Goal: Task Accomplishment & Management: Manage account settings

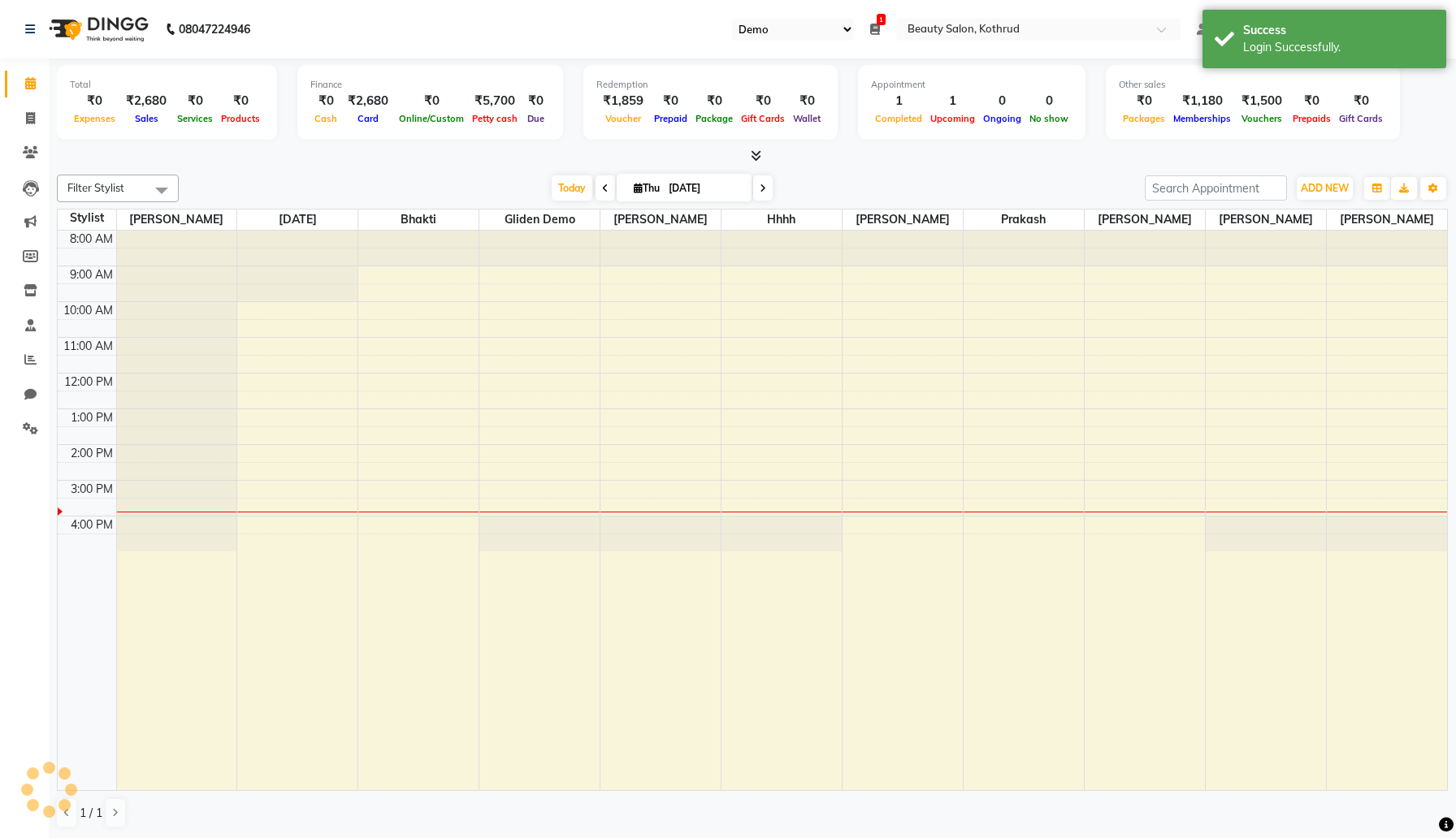
select select "24"
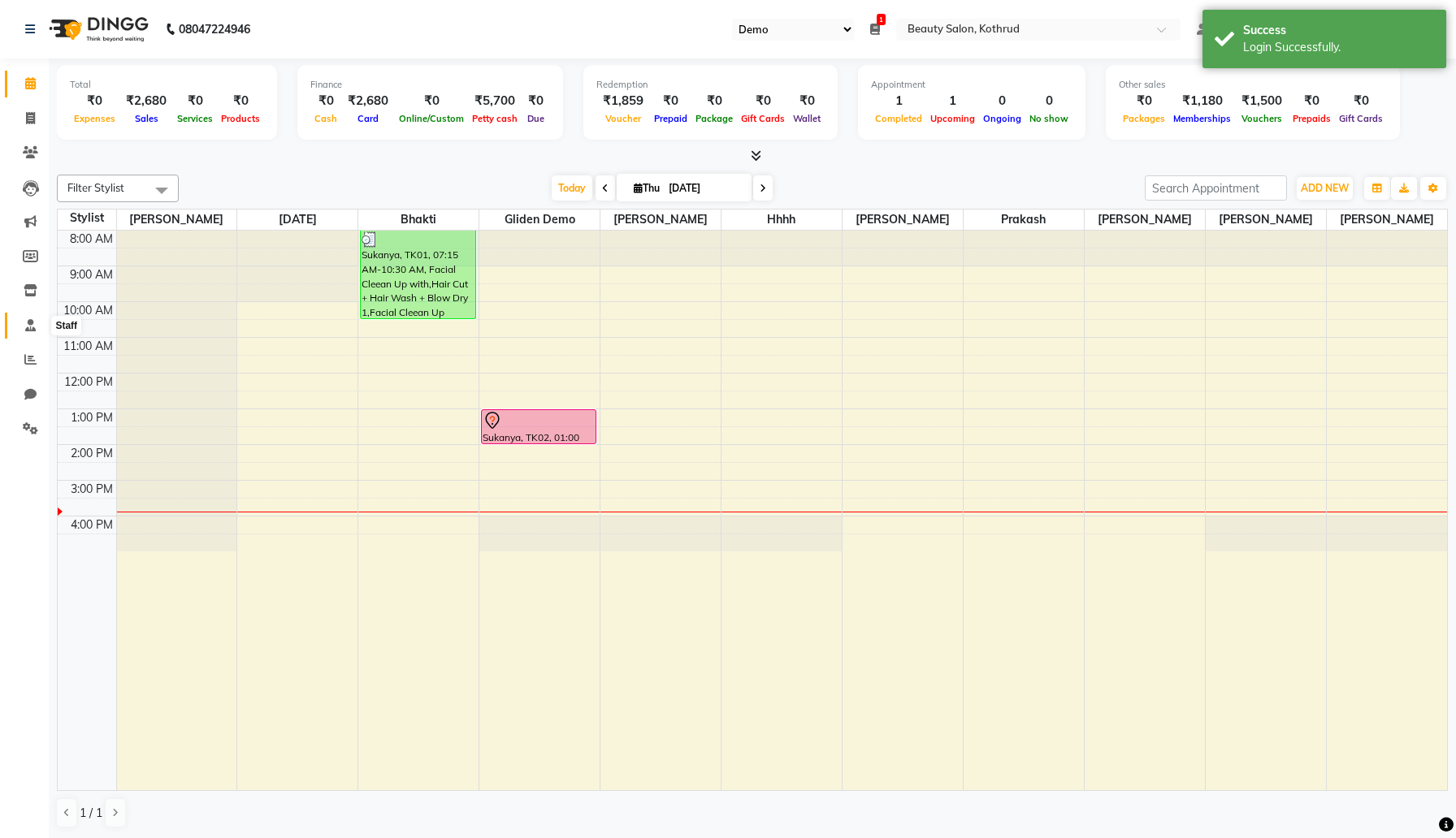
click at [36, 327] on span at bounding box center [30, 326] width 29 height 19
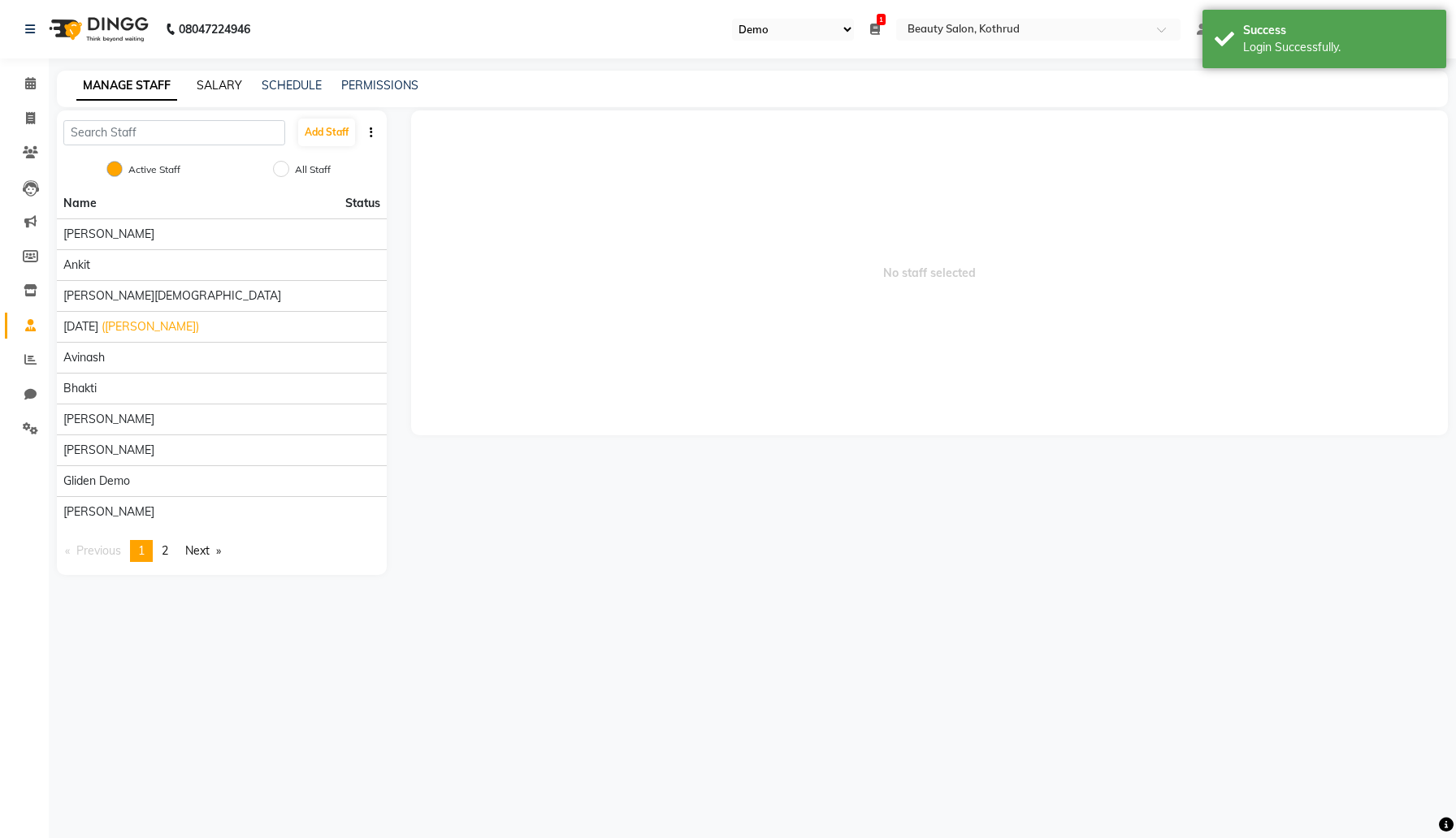
click at [227, 84] on link "SALARY" at bounding box center [219, 85] width 45 height 15
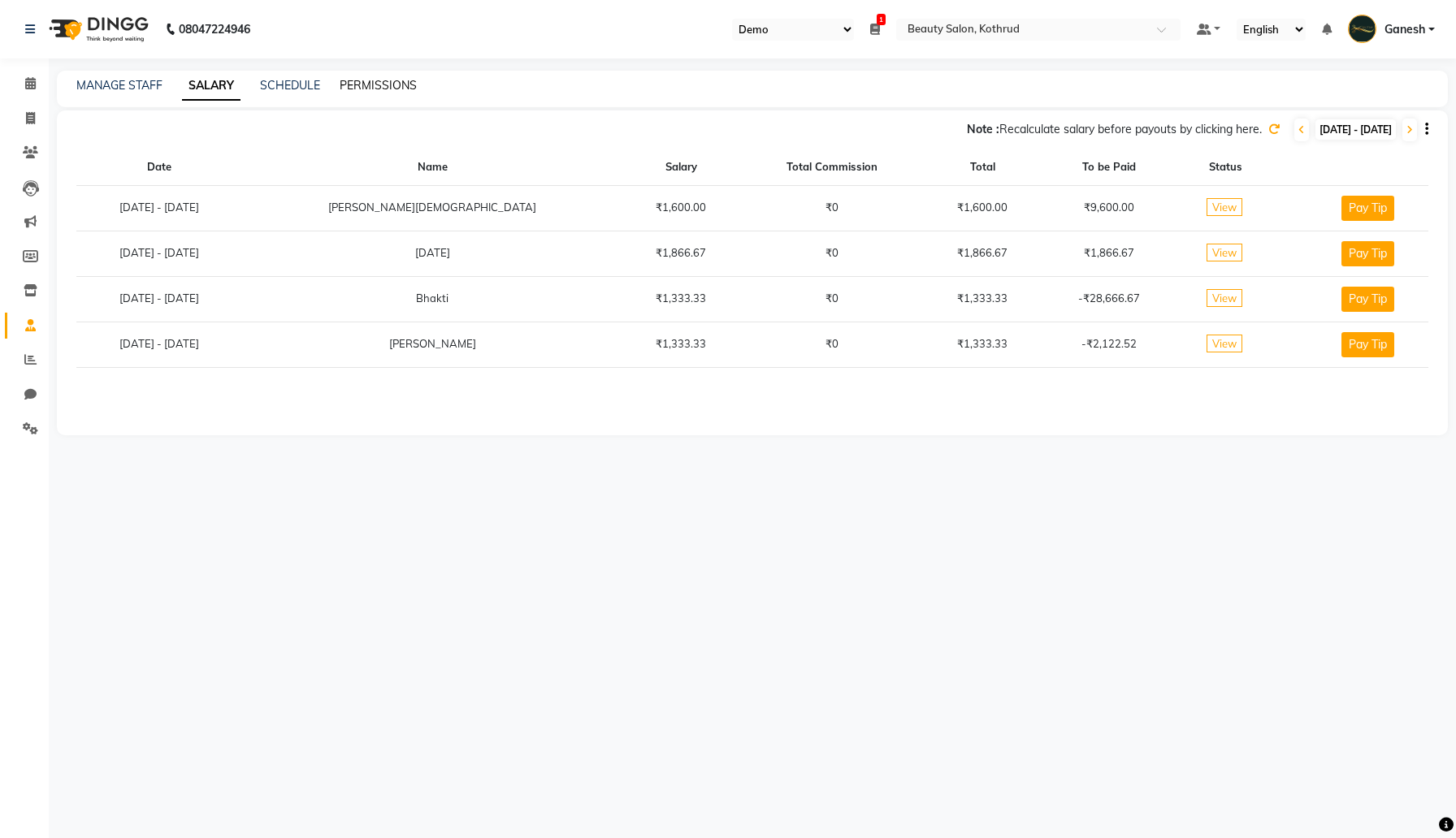
click at [378, 87] on link "PERMISSIONS" at bounding box center [379, 85] width 77 height 15
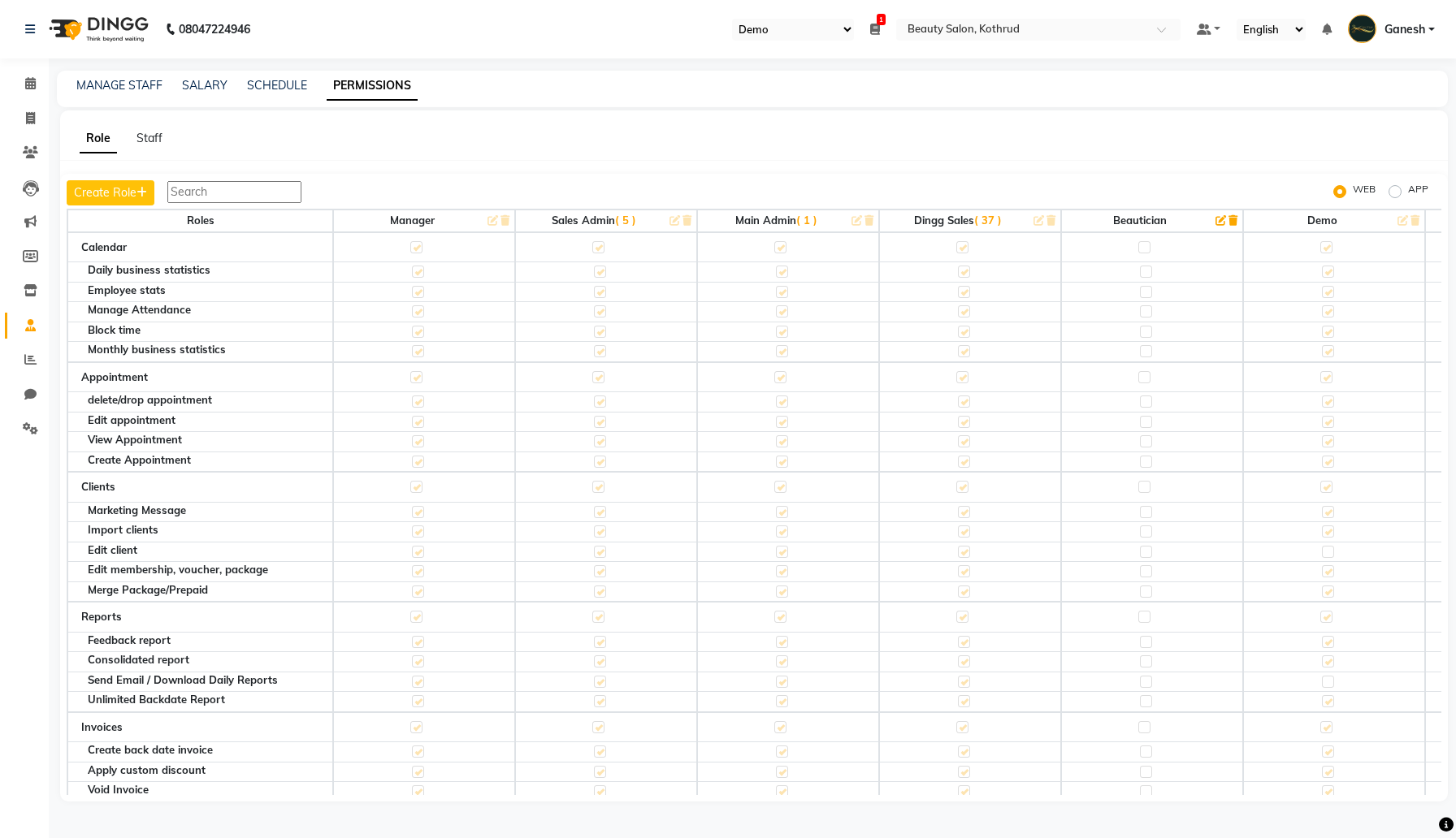
click at [281, 194] on input "text" at bounding box center [234, 192] width 134 height 22
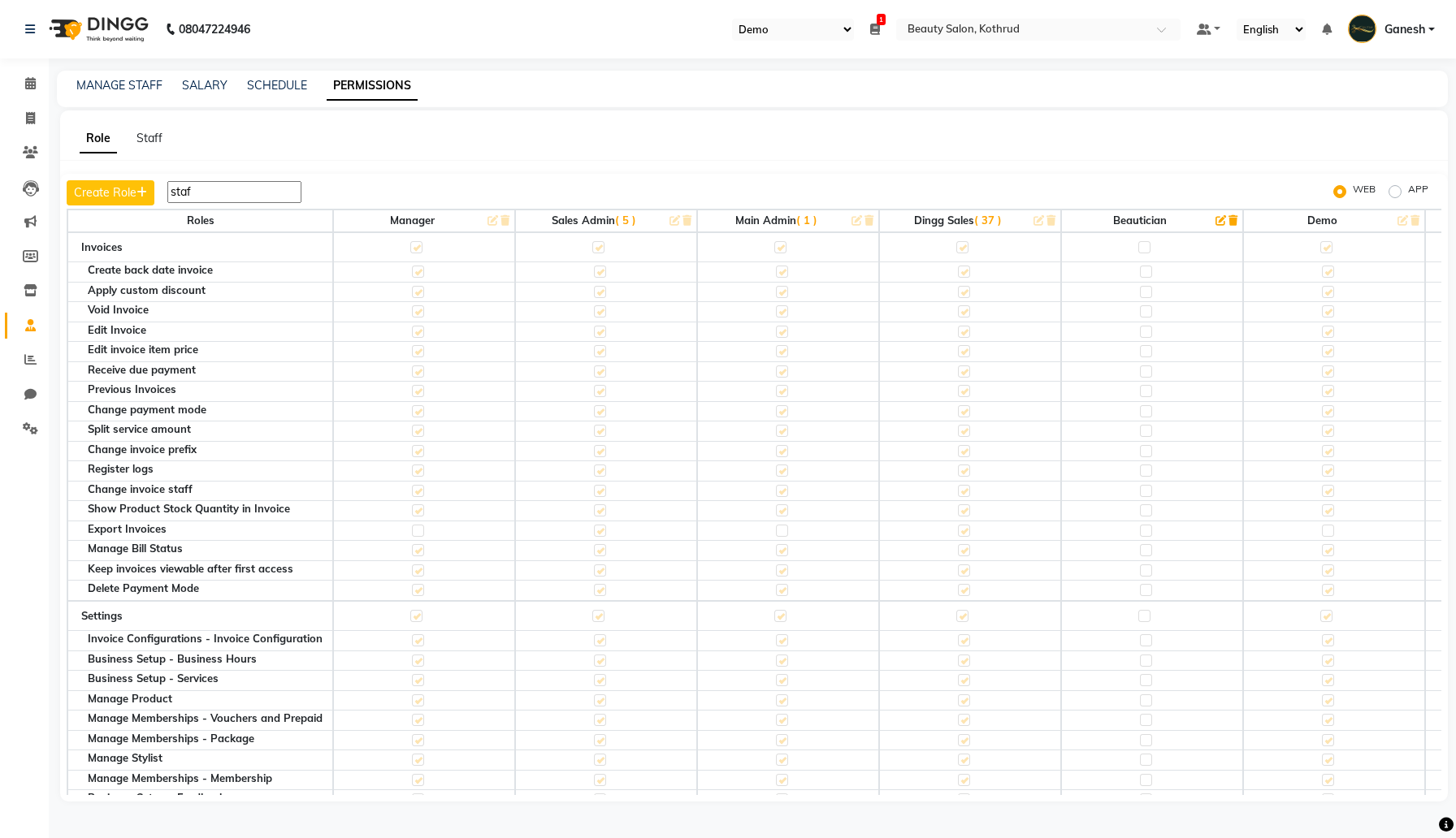
type input "staff"
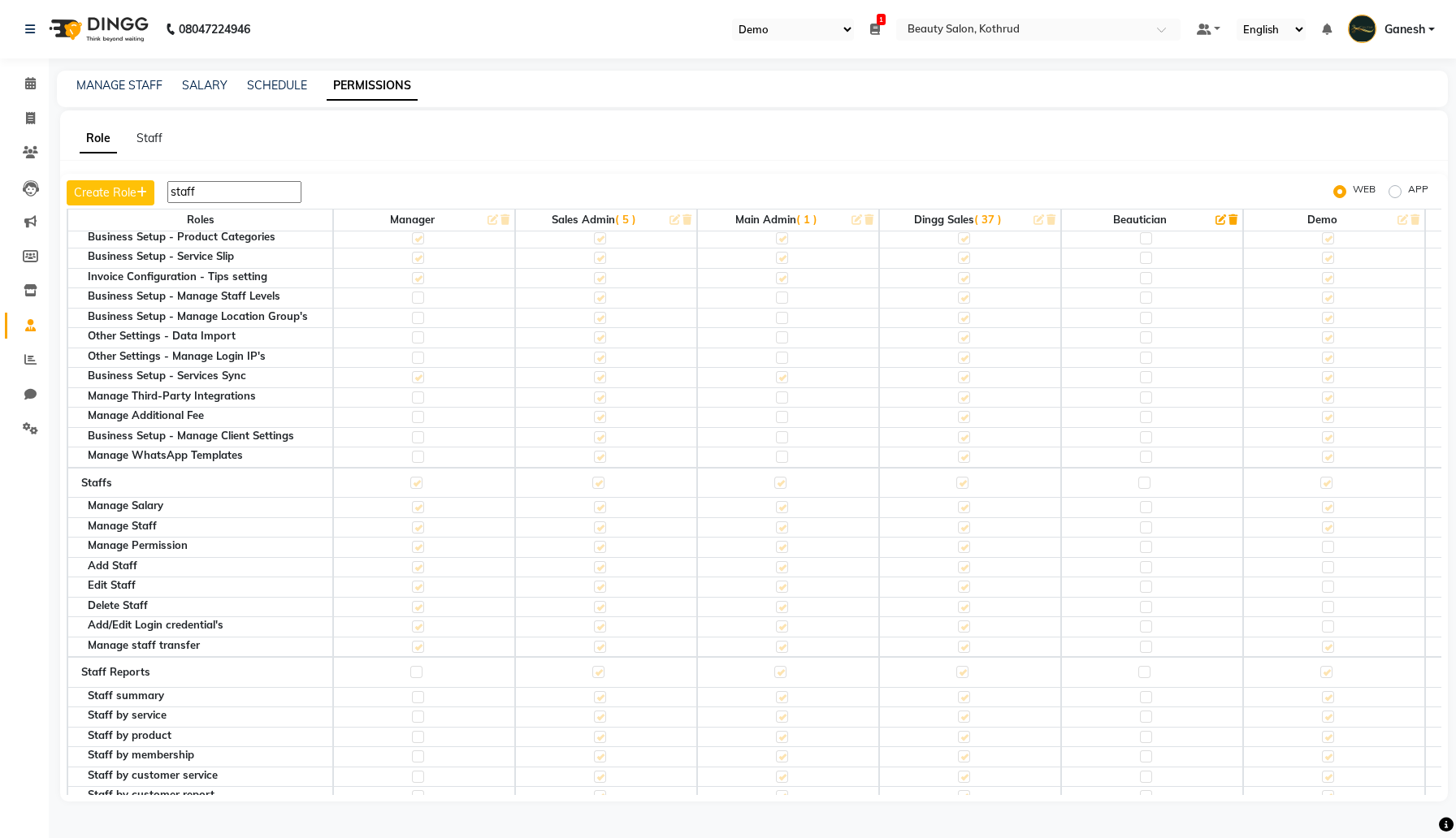
scroll to position [904, 0]
click at [214, 81] on link "SALARY" at bounding box center [205, 85] width 45 height 15
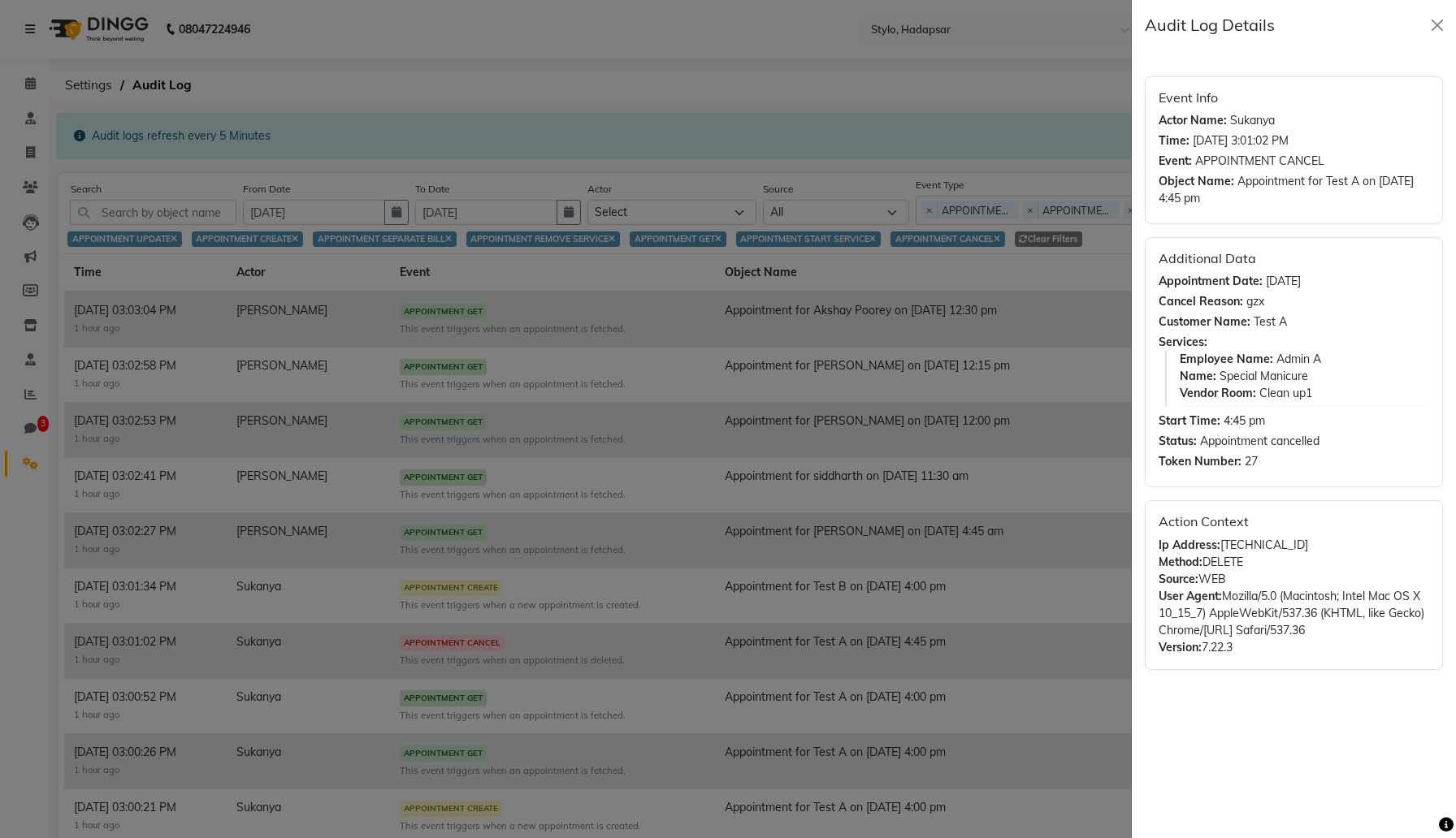
scroll to position [68, 0]
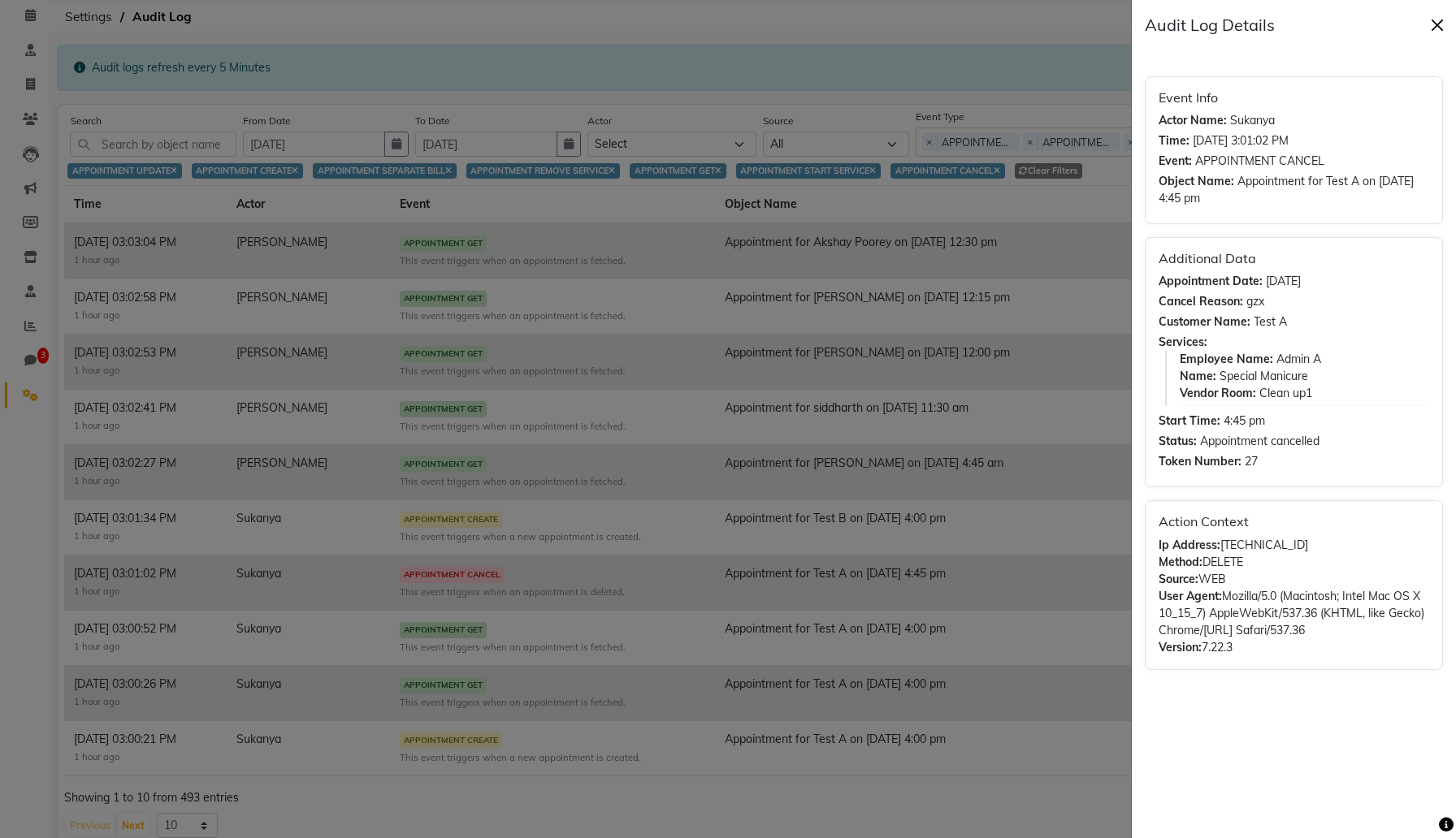
click at [1436, 30] on button "Close" at bounding box center [1437, 25] width 25 height 25
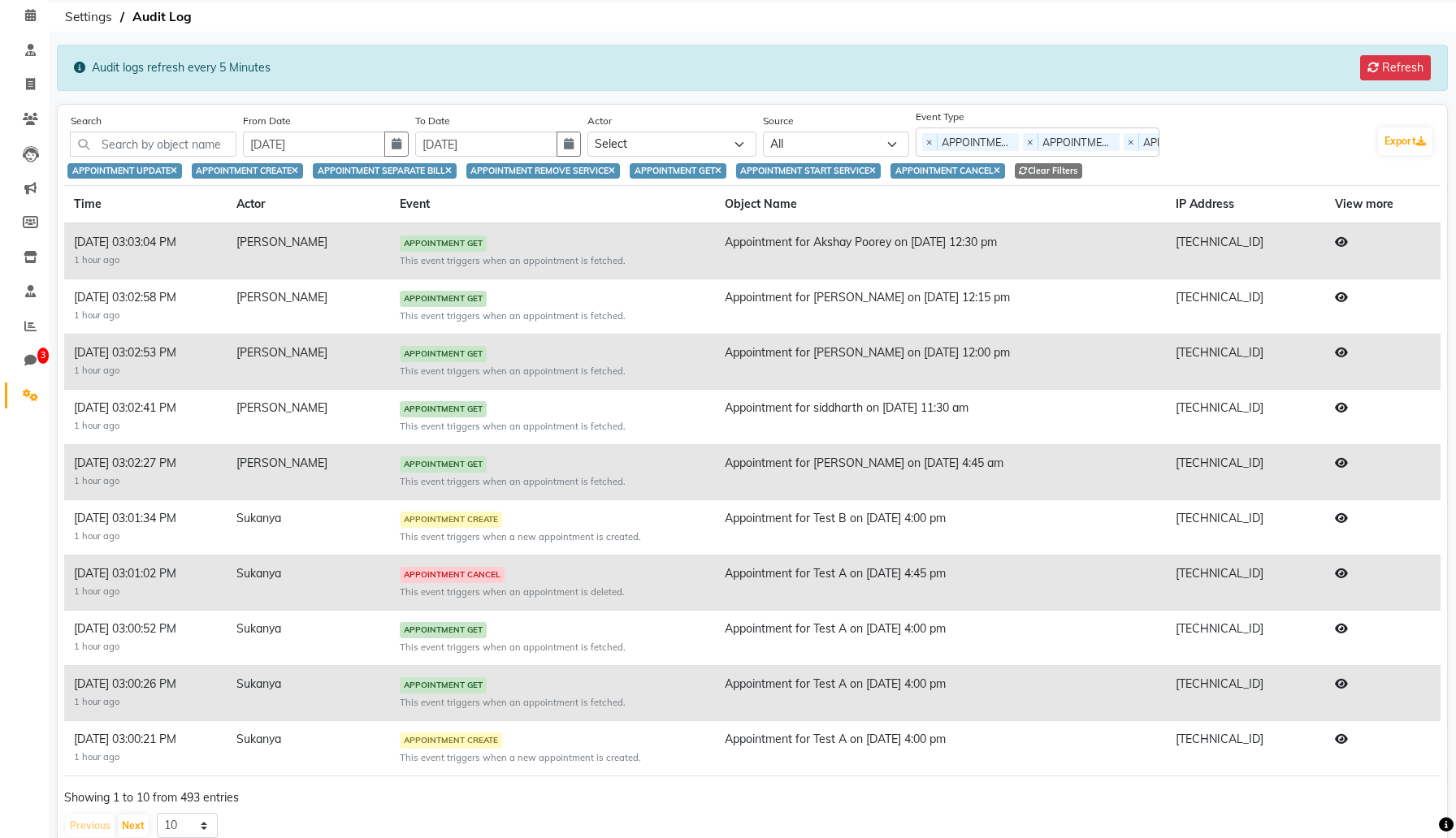
click at [1077, 170] on div "Clear Filters" at bounding box center [1049, 171] width 68 height 16
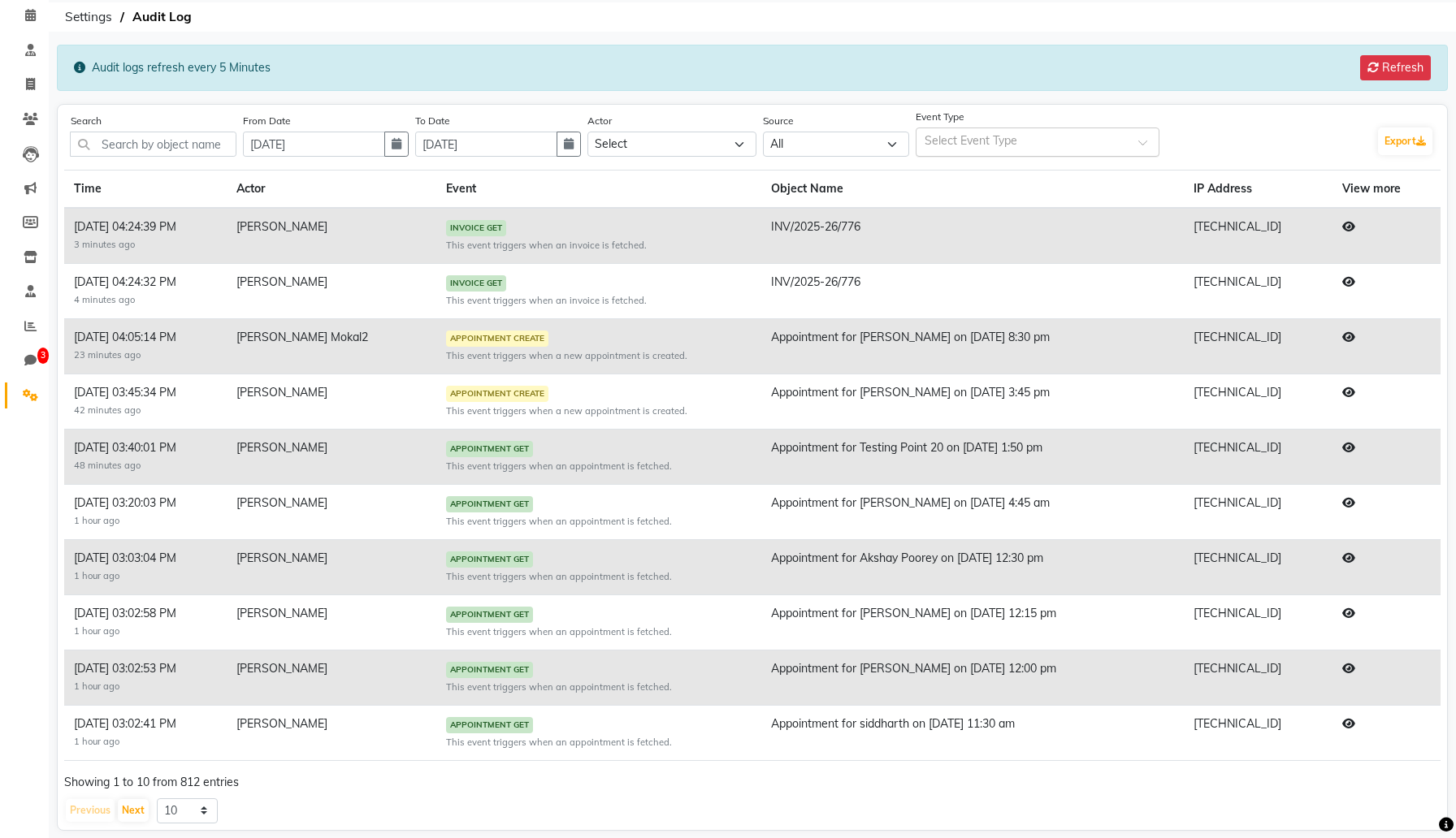
click at [1046, 138] on input "text" at bounding box center [1029, 142] width 209 height 17
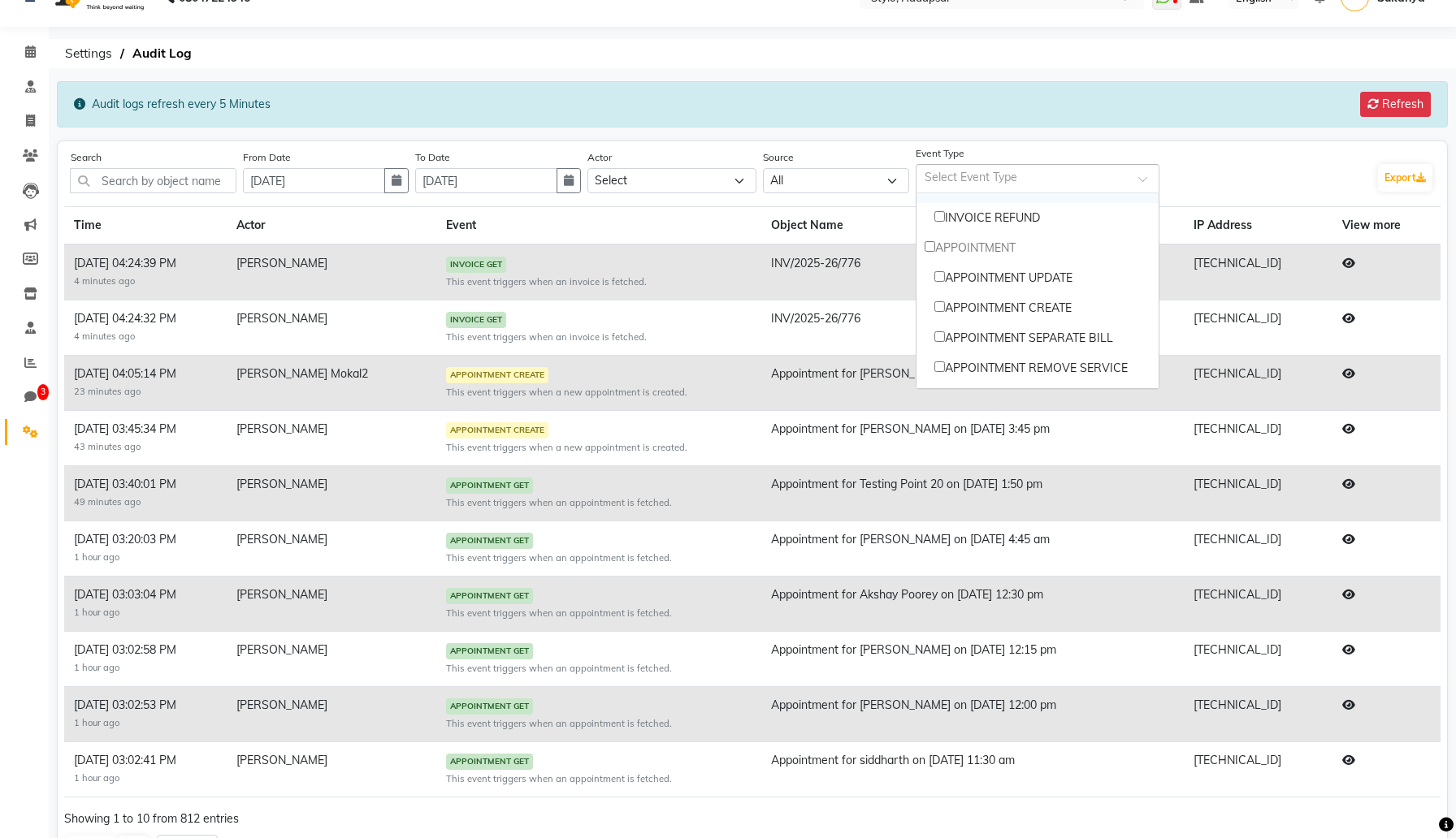
scroll to position [0, 0]
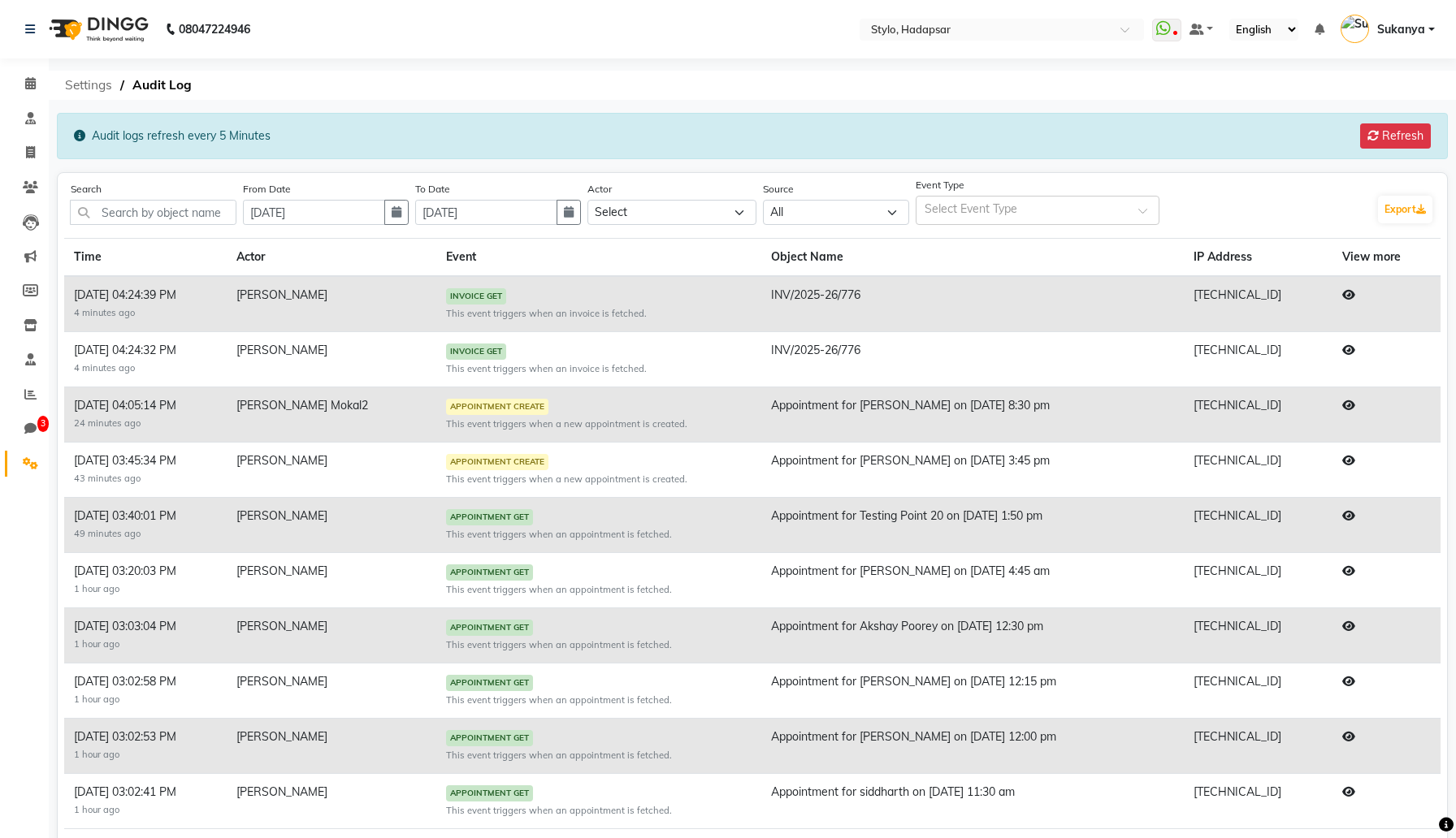
click at [103, 88] on span "Settings" at bounding box center [89, 86] width 63 height 30
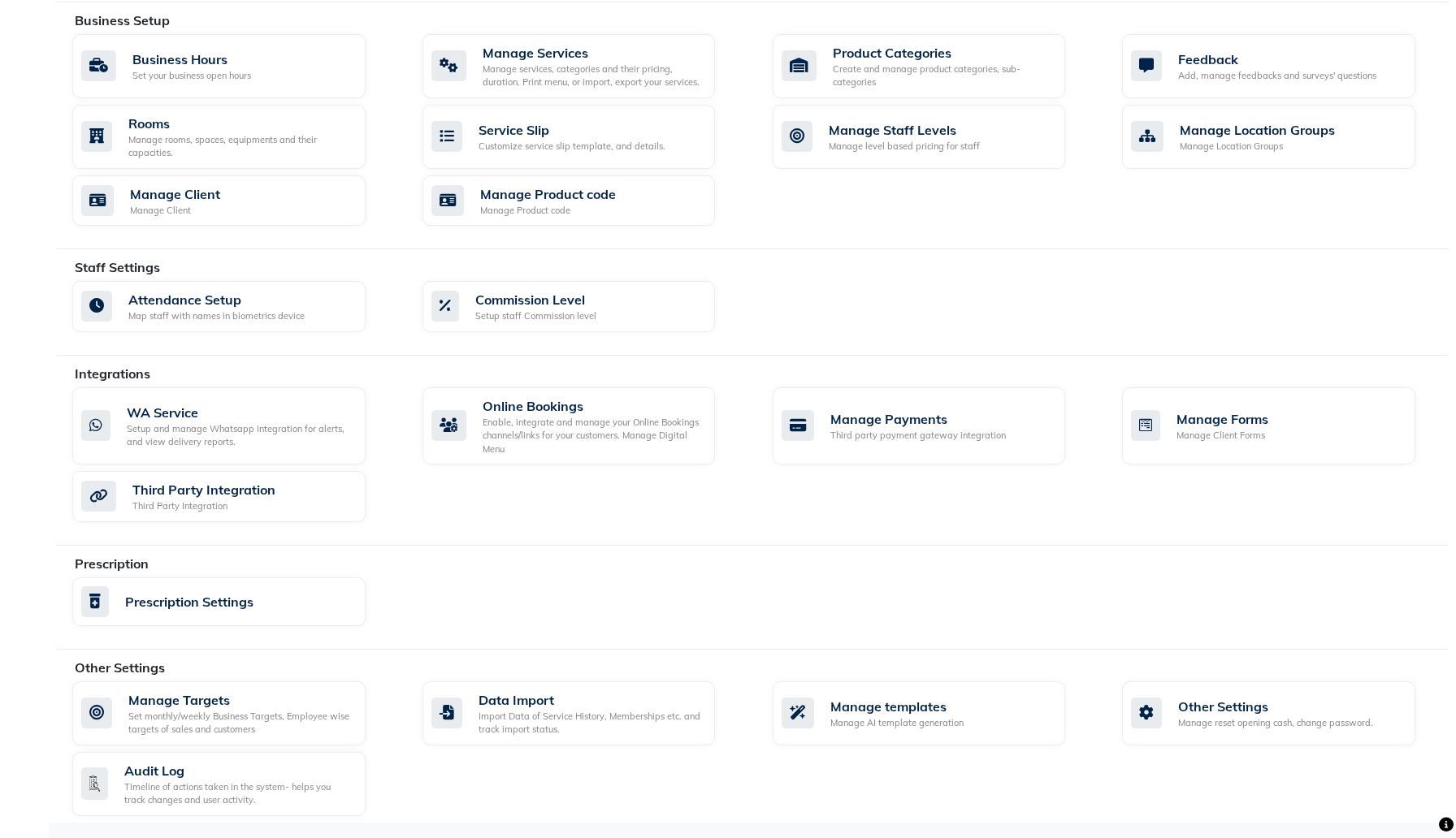
scroll to position [584, 0]
click at [511, 445] on div "Enable, integrate and manage your Online Bookings channels/links for your custo…" at bounding box center [592, 437] width 220 height 41
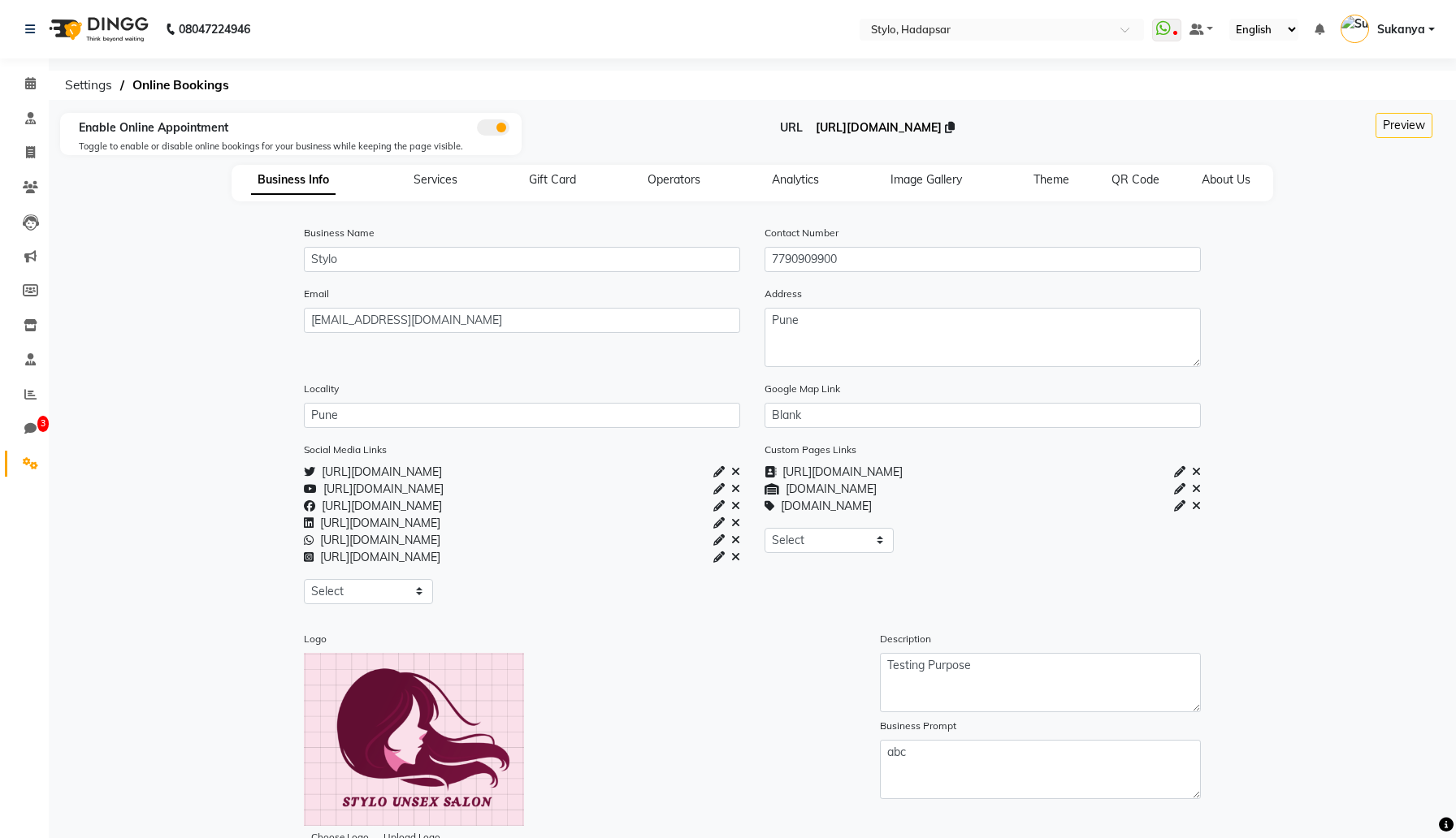
click at [894, 131] on span "https://beta.stage.dingg.app/booking/stylo-hadapsar" at bounding box center [878, 127] width 126 height 15
click at [40, 81] on span at bounding box center [30, 84] width 29 height 19
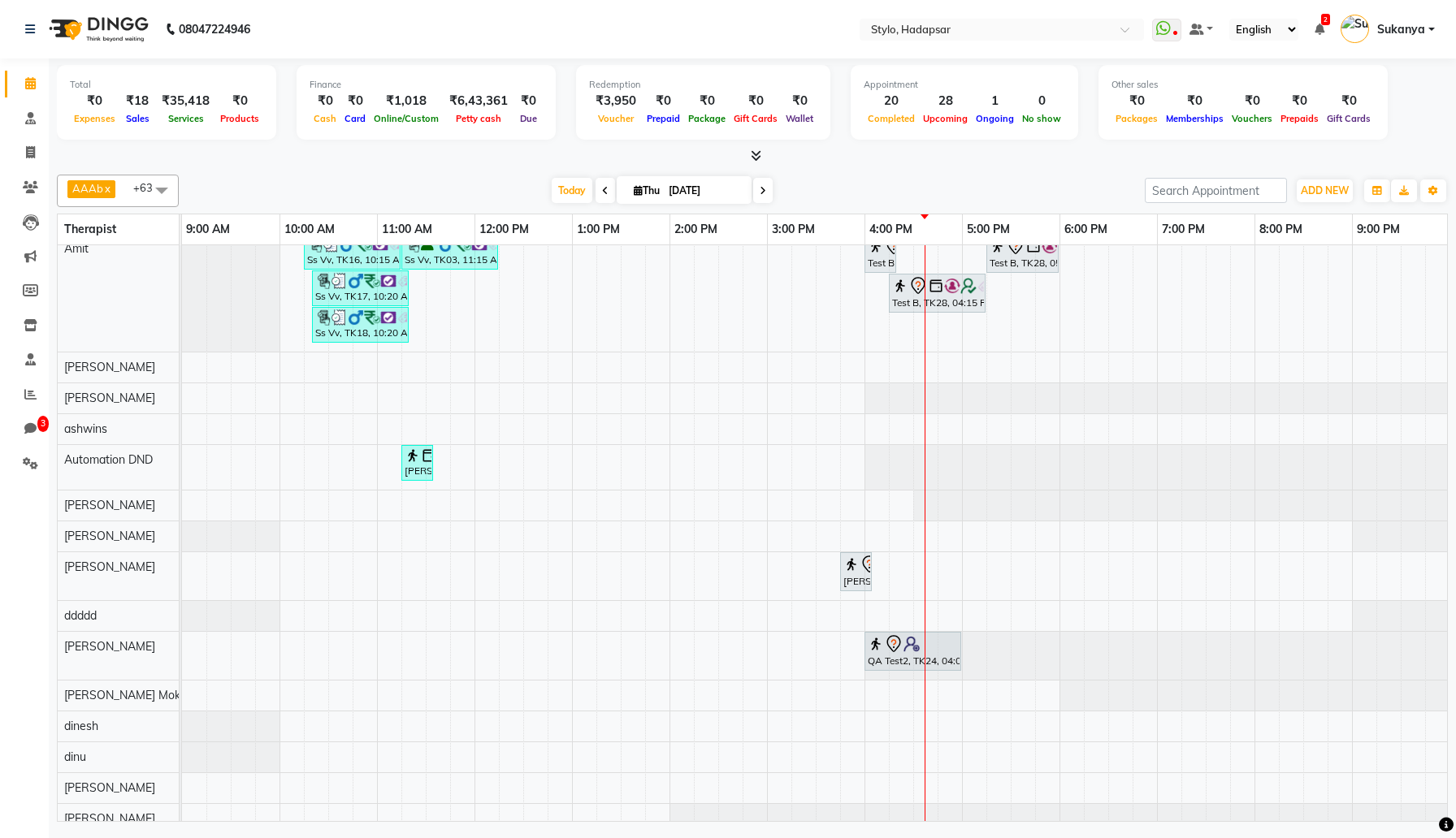
scroll to position [431, 0]
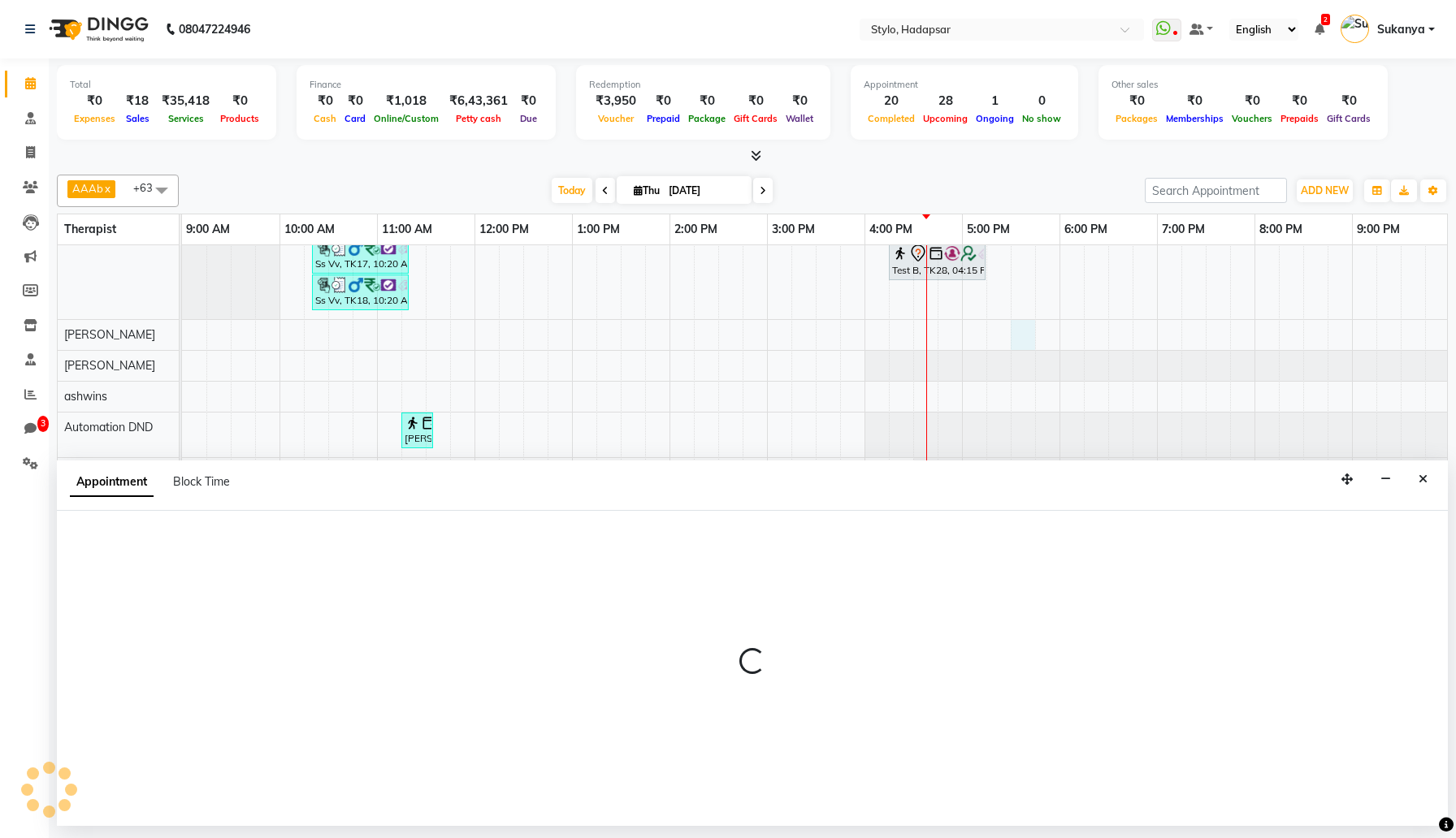
select select "502"
select select "tentative"
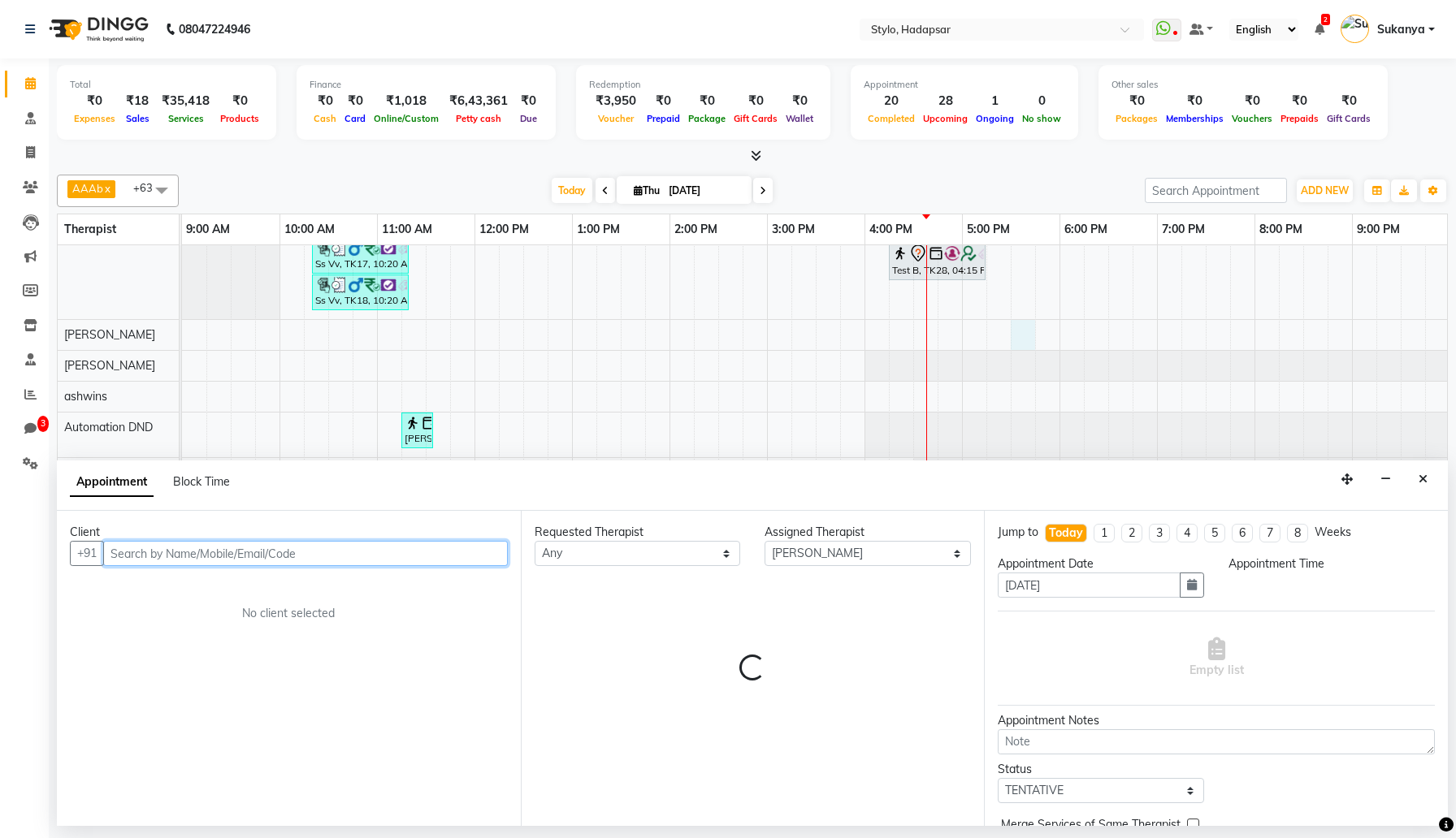
select select "1050"
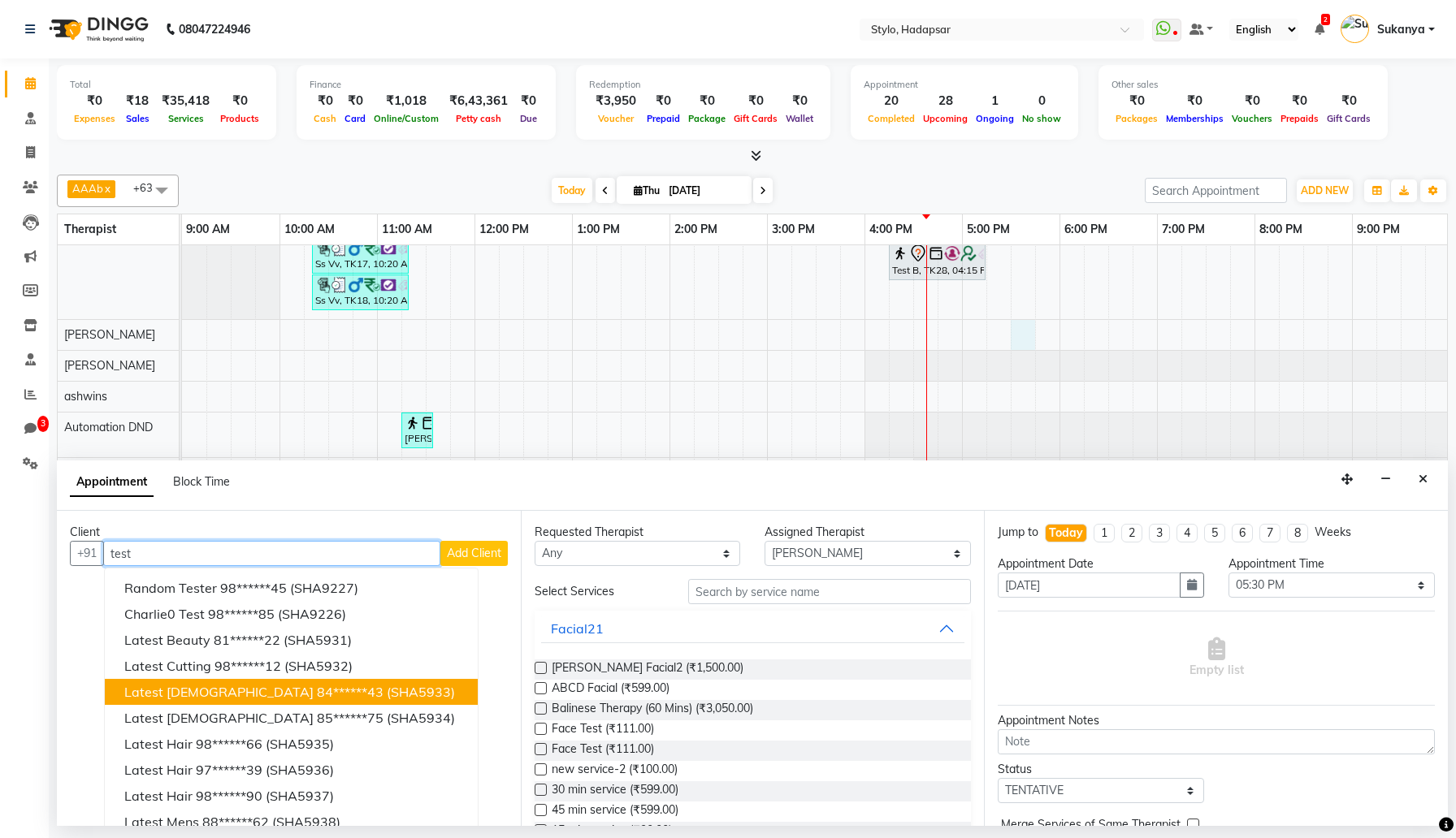
click at [250, 679] on button "Latest Gents 84******43 (SHA5933)" at bounding box center [291, 692] width 373 height 26
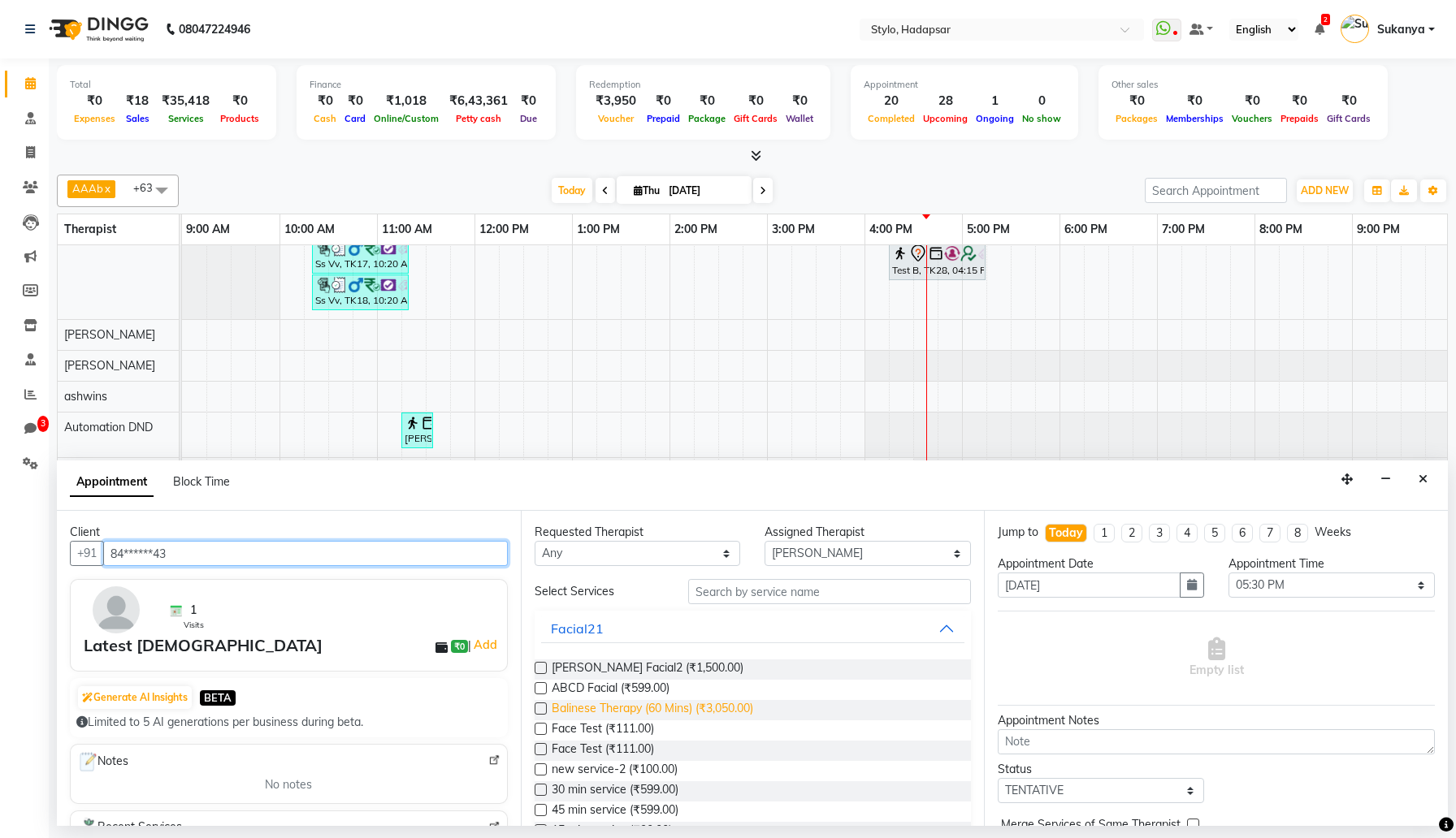
type input "84******43"
click at [611, 708] on span "Balinese Therapy (60 Mins) (₹3,050.00)" at bounding box center [652, 711] width 202 height 21
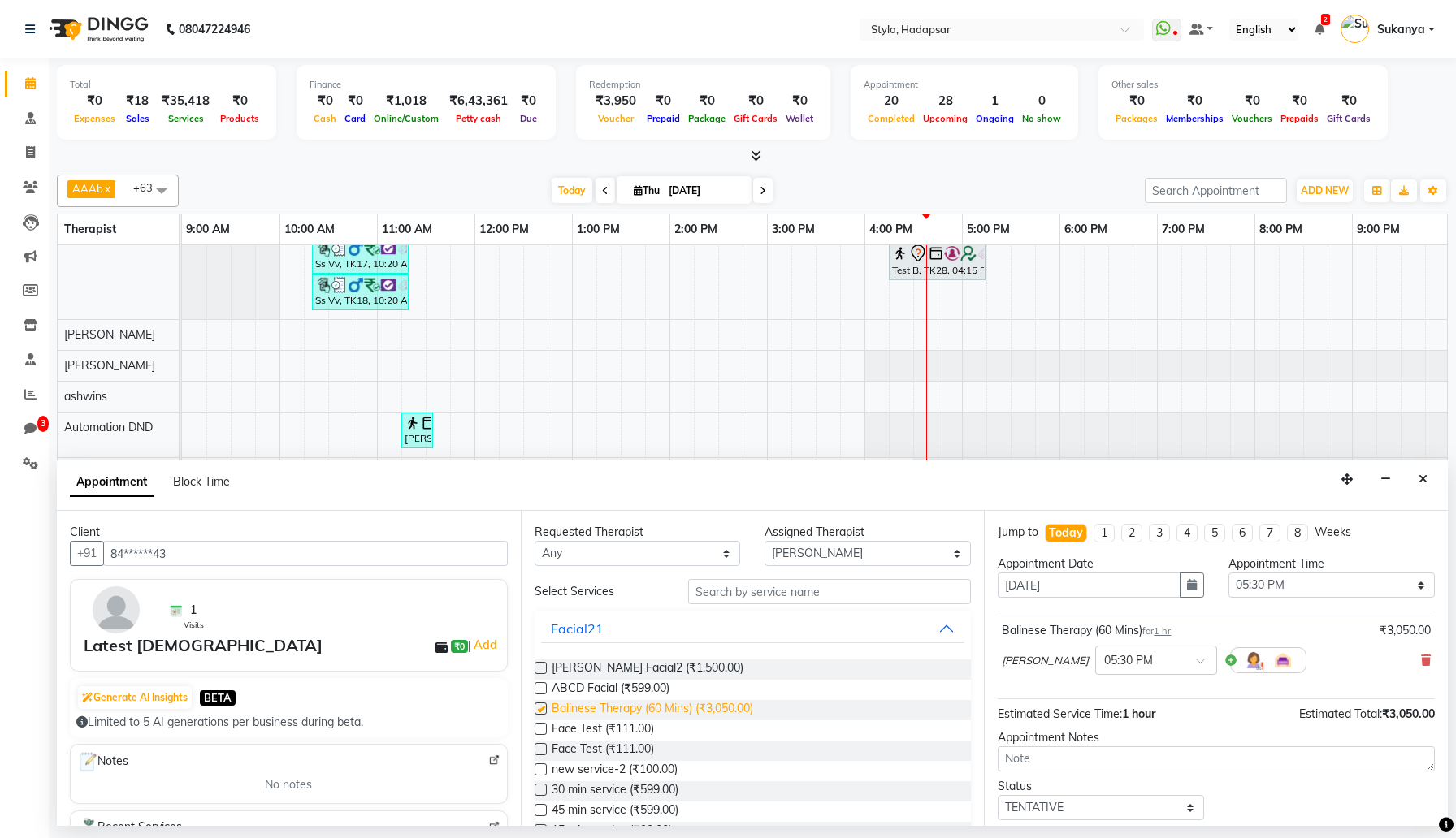
checkbox input "false"
click at [615, 724] on span "Face Test (₹111.00)" at bounding box center [603, 730] width 103 height 21
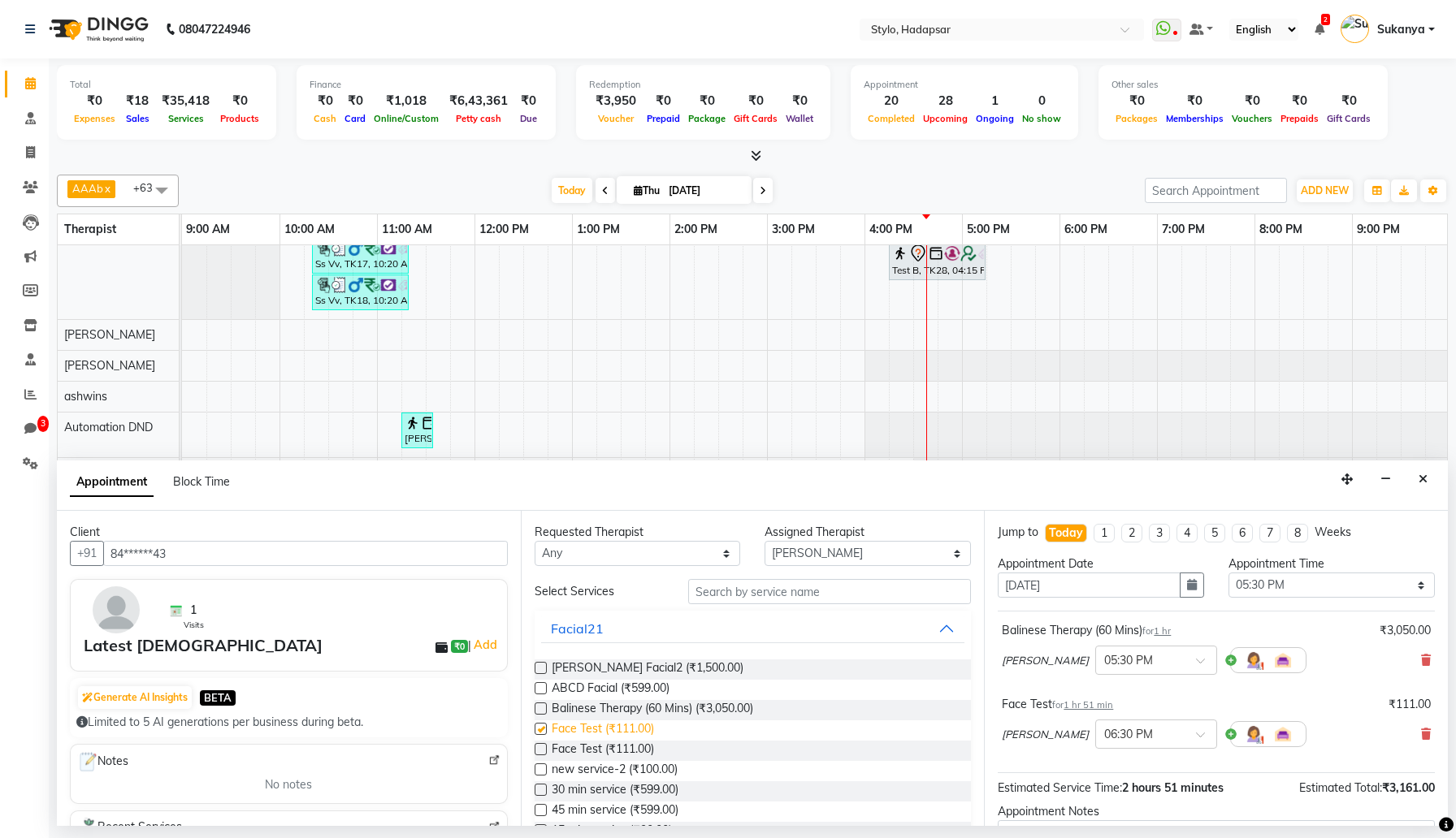
checkbox input "false"
click at [1422, 735] on icon at bounding box center [1426, 734] width 10 height 12
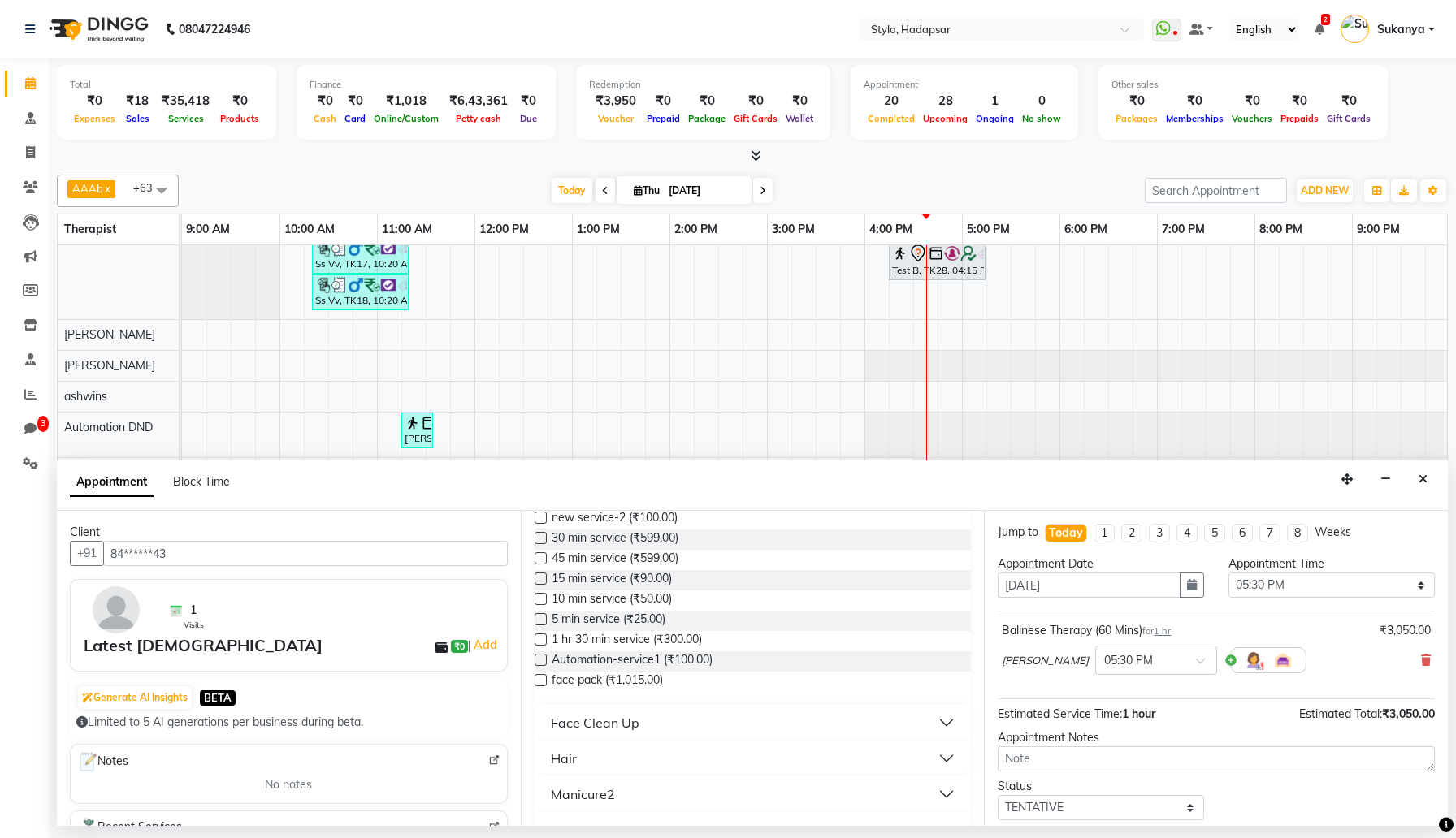
scroll to position [97, 0]
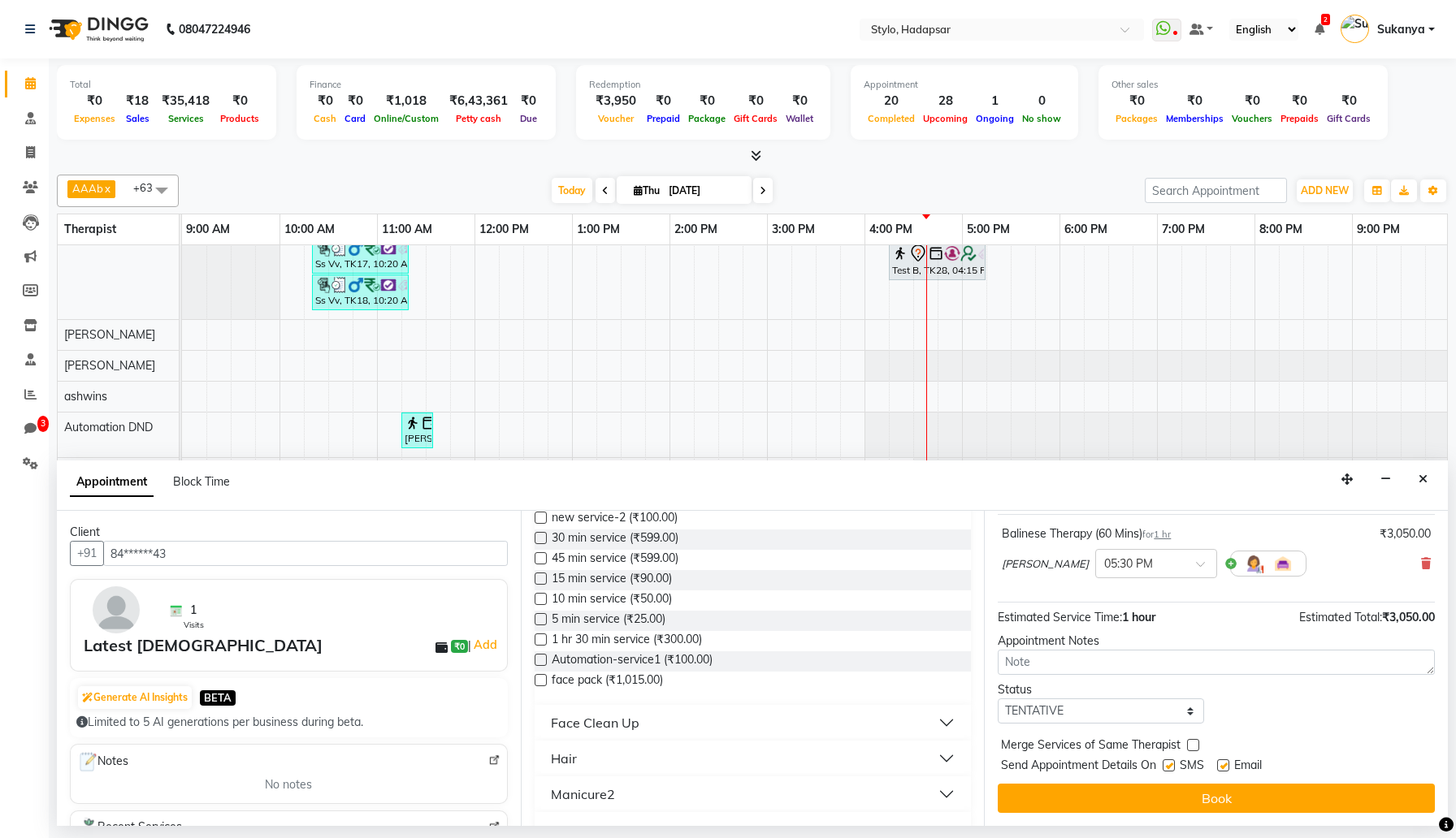
click at [1167, 767] on label at bounding box center [1169, 766] width 12 height 12
click at [1167, 767] on input "checkbox" at bounding box center [1168, 767] width 11 height 11
checkbox input "false"
click at [1229, 765] on label at bounding box center [1224, 766] width 12 height 12
click at [1228, 765] on input "checkbox" at bounding box center [1223, 767] width 11 height 11
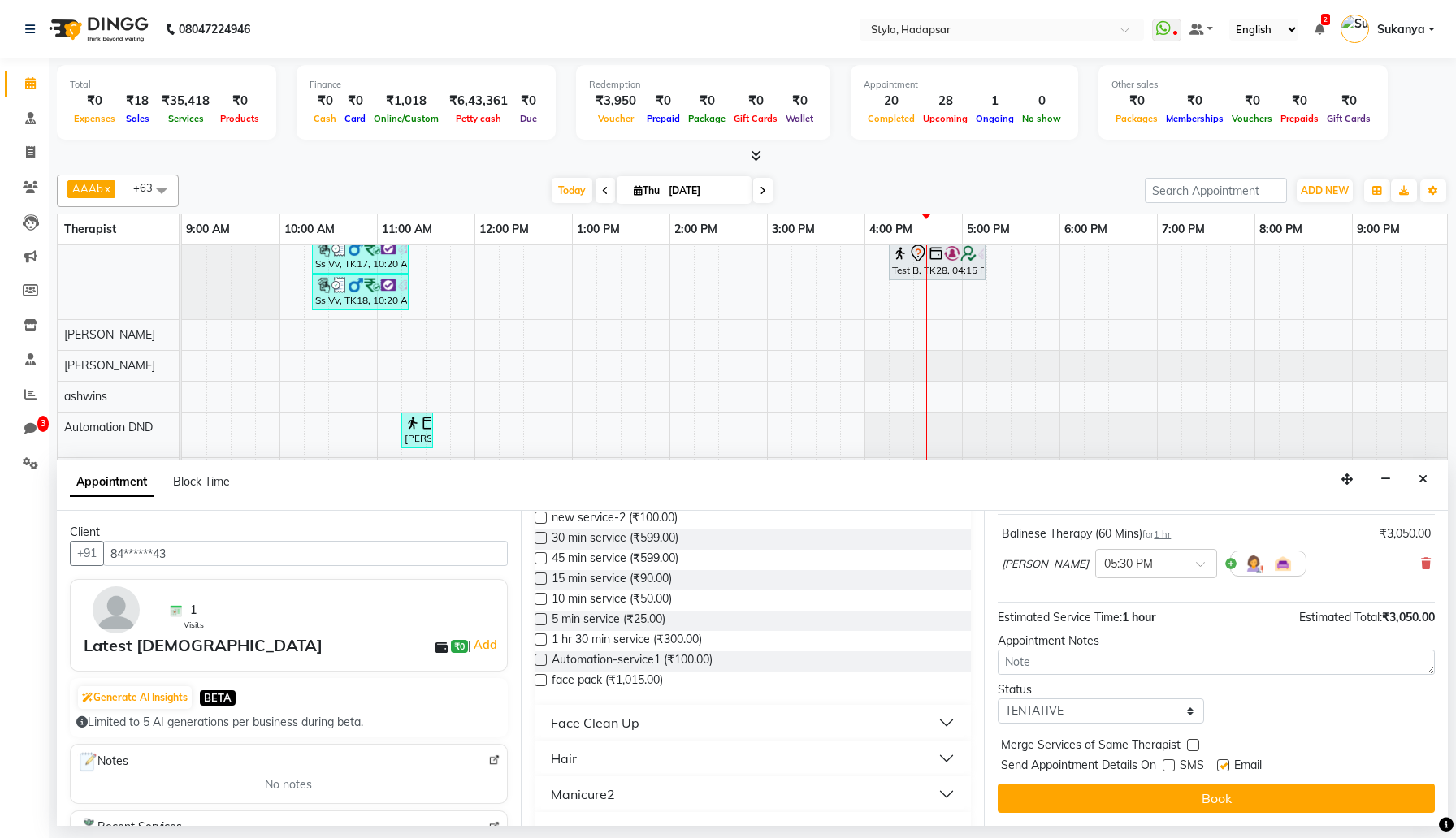
checkbox input "false"
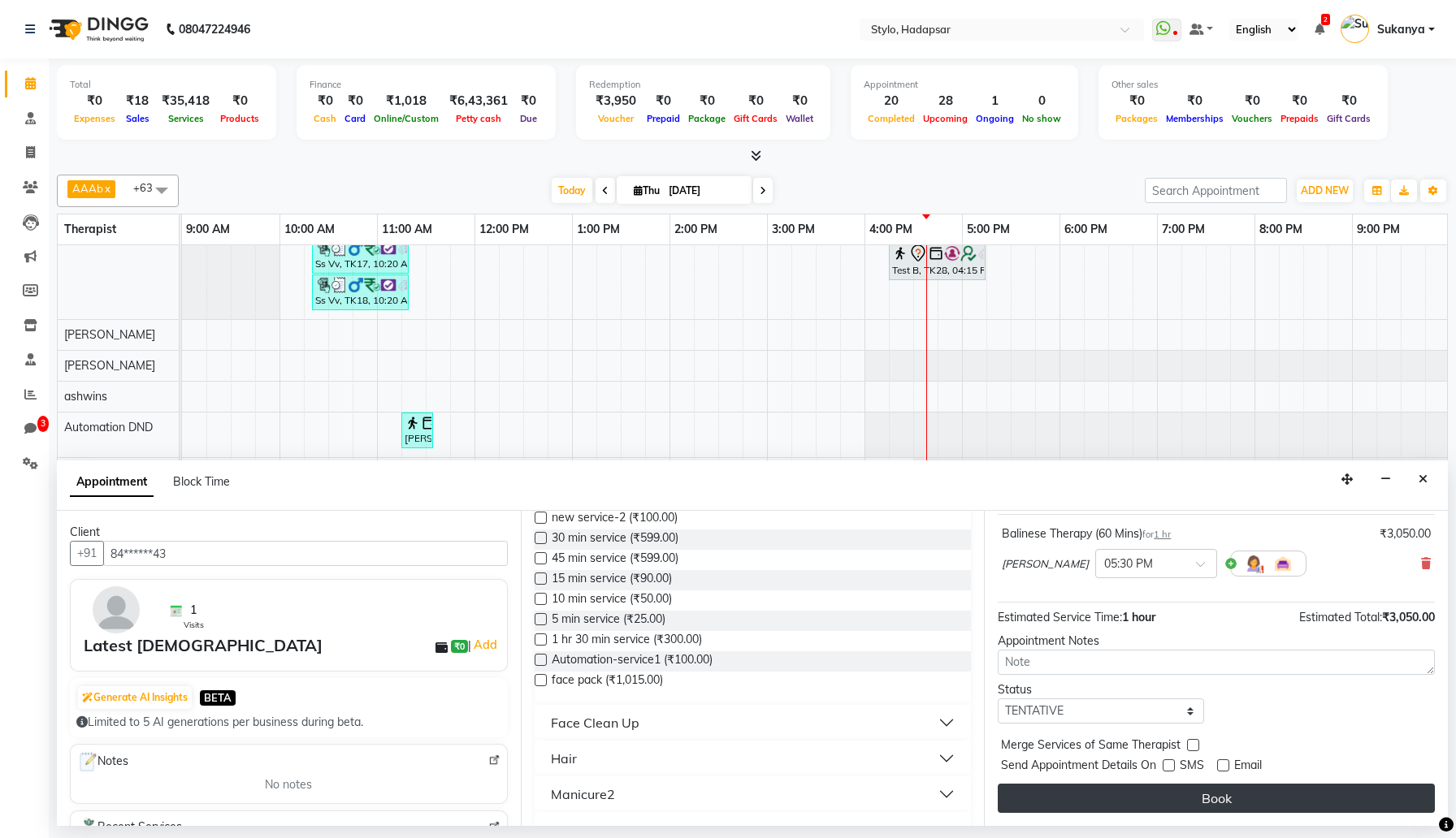
click at [1232, 797] on button "Book" at bounding box center [1217, 798] width 437 height 30
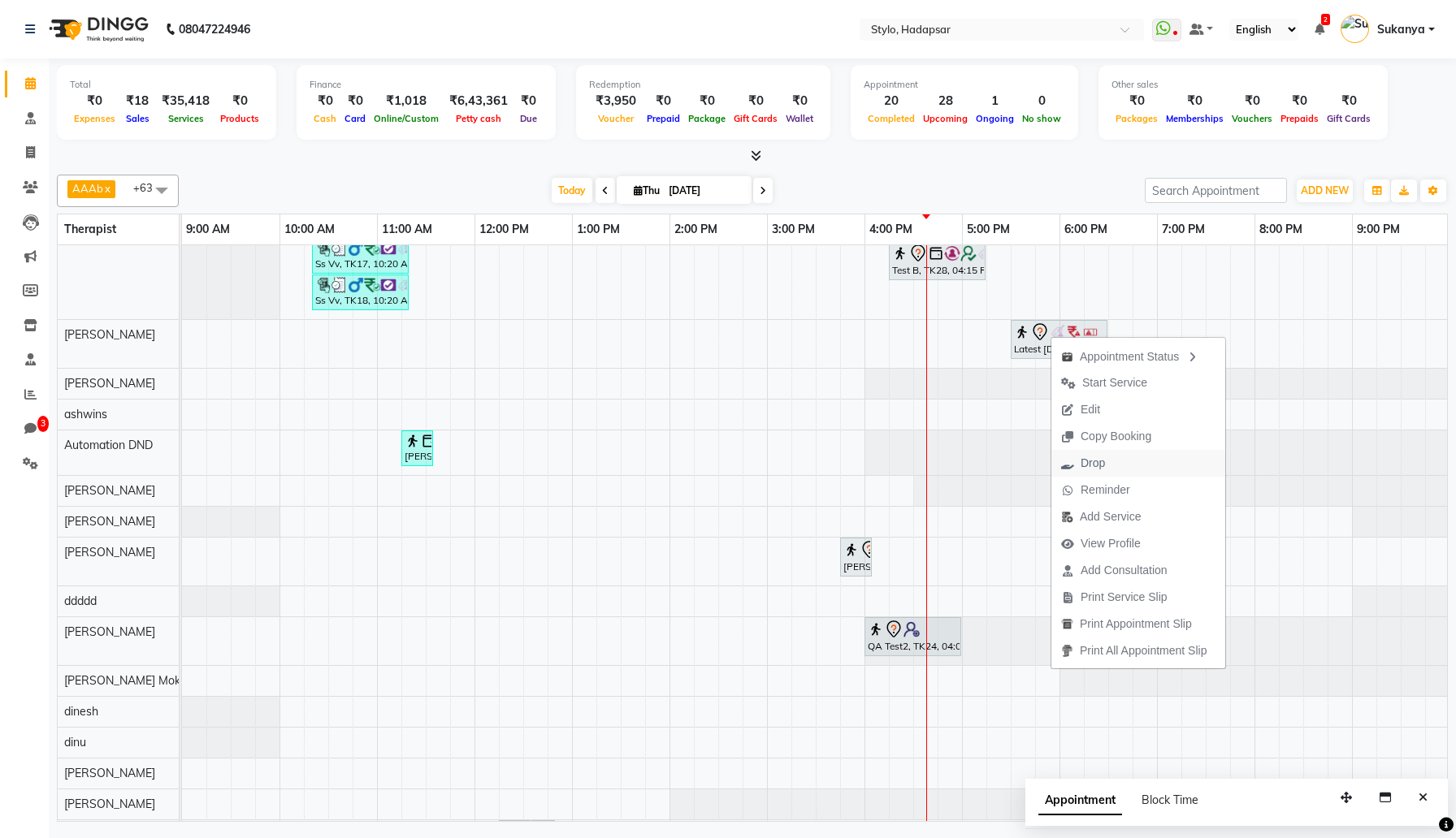
click at [1108, 463] on span "Drop" at bounding box center [1083, 462] width 63 height 27
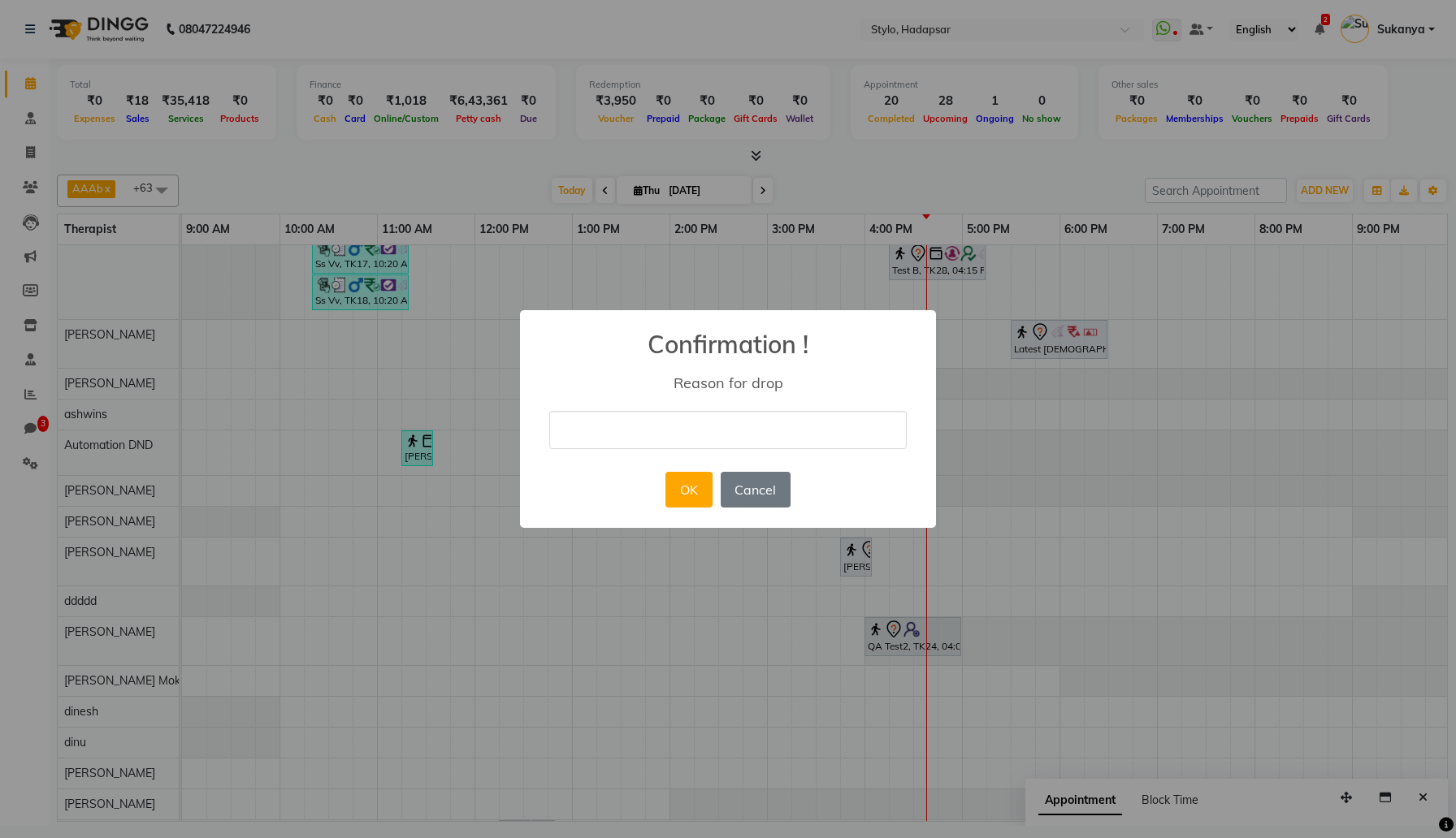
click at [781, 446] on input "text" at bounding box center [728, 430] width 358 height 39
type input "hgfhg"
click at [695, 485] on button "OK" at bounding box center [688, 490] width 46 height 36
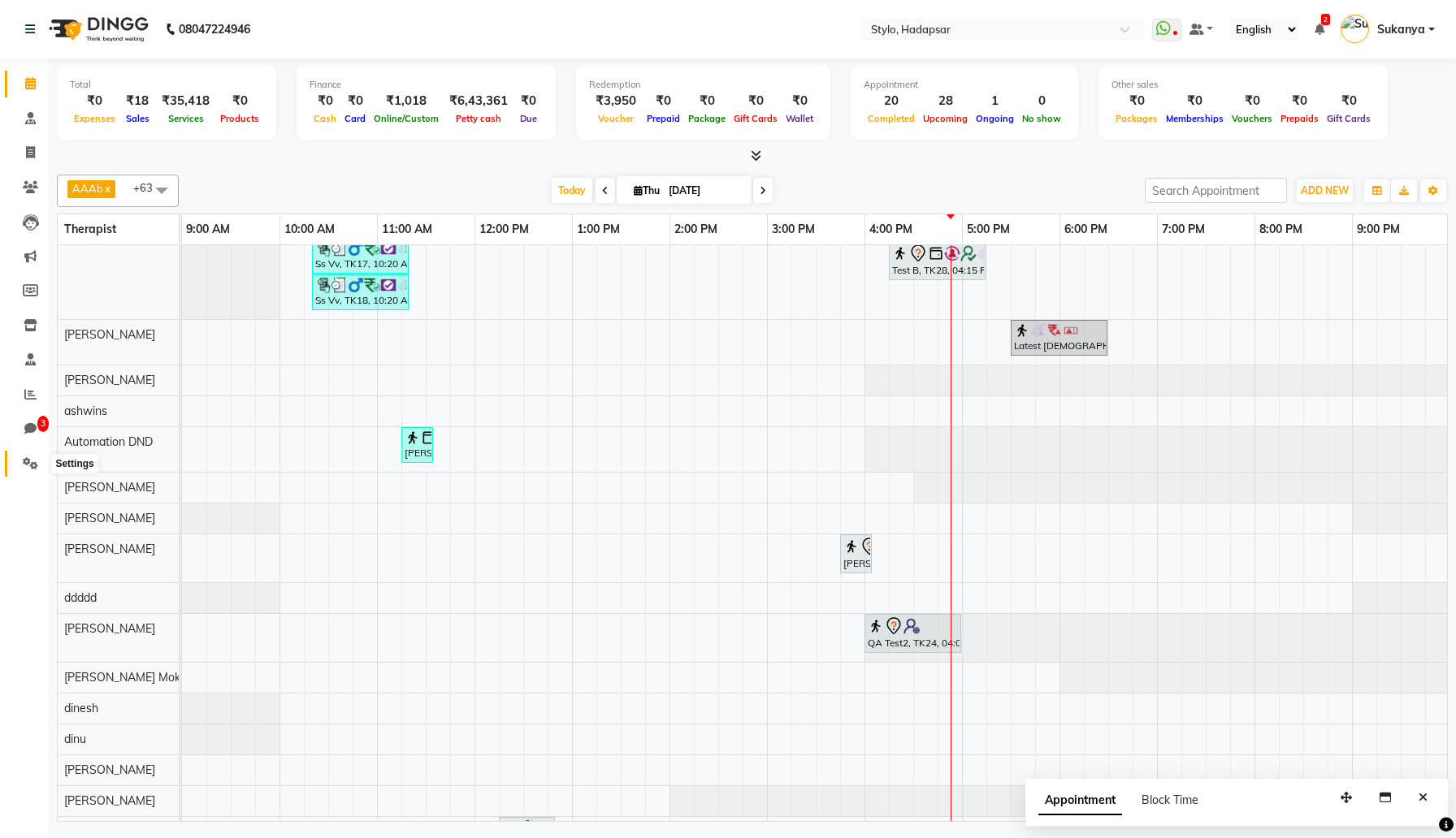
click at [34, 461] on icon at bounding box center [31, 463] width 16 height 12
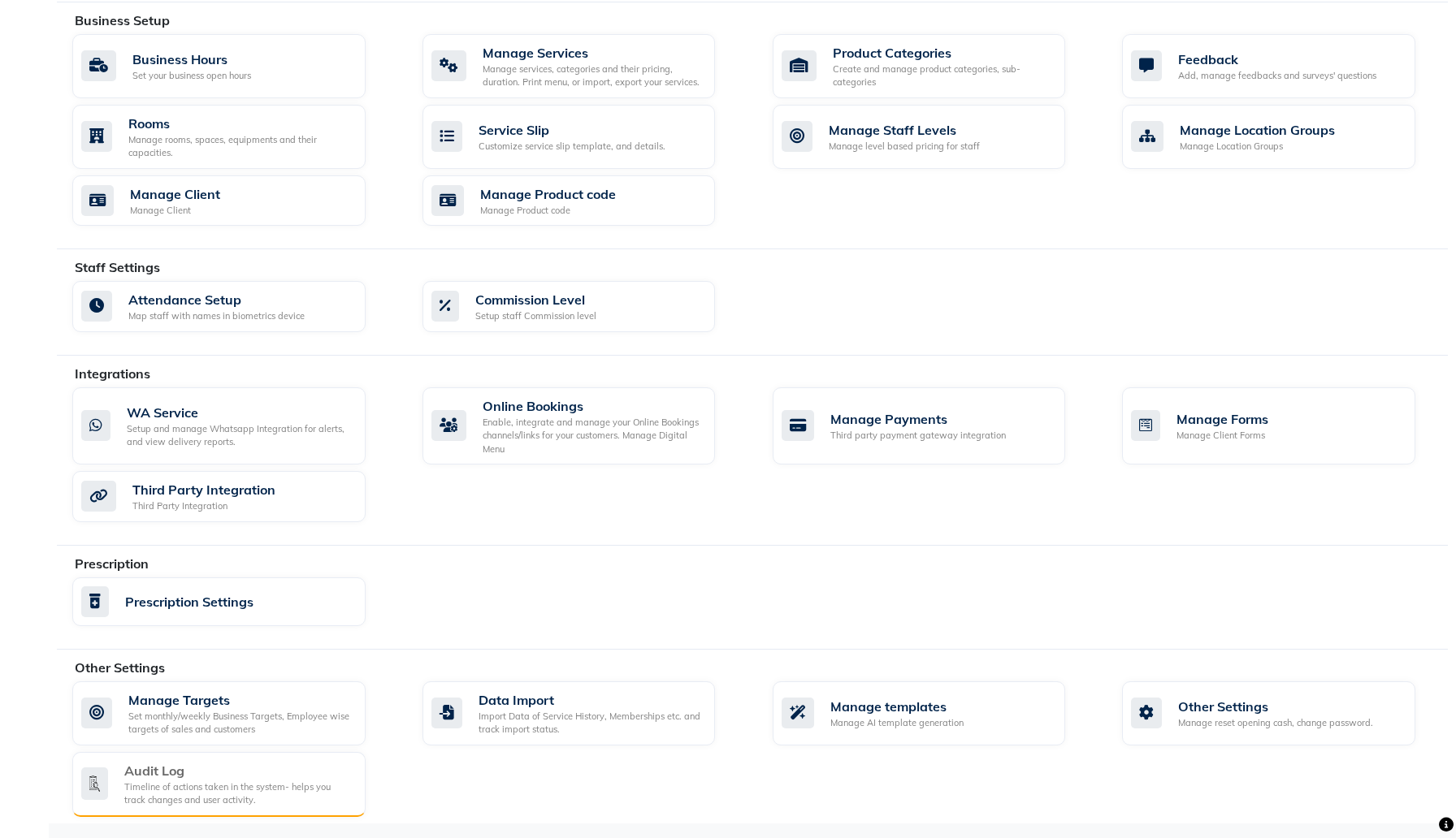
scroll to position [586, 0]
click at [219, 771] on div "Audit Log" at bounding box center [238, 771] width 227 height 20
